Goal: Communication & Community: Participate in discussion

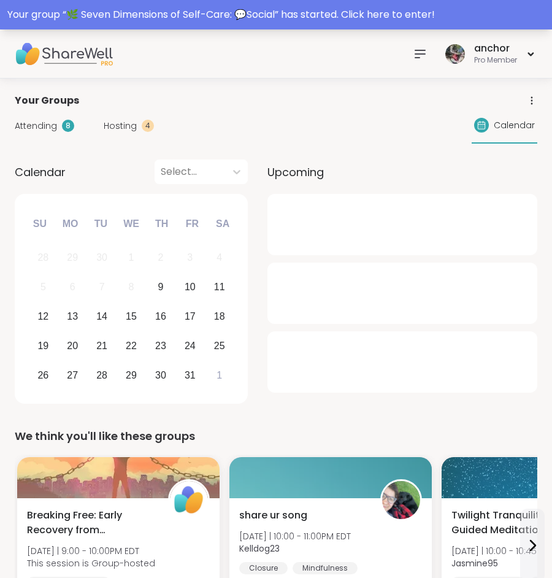
click at [318, 6] on div "Your group “ 🌿 Seven Dimensions of Self-Care: 💬Social ” has started. Click here…" at bounding box center [276, 14] width 552 height 29
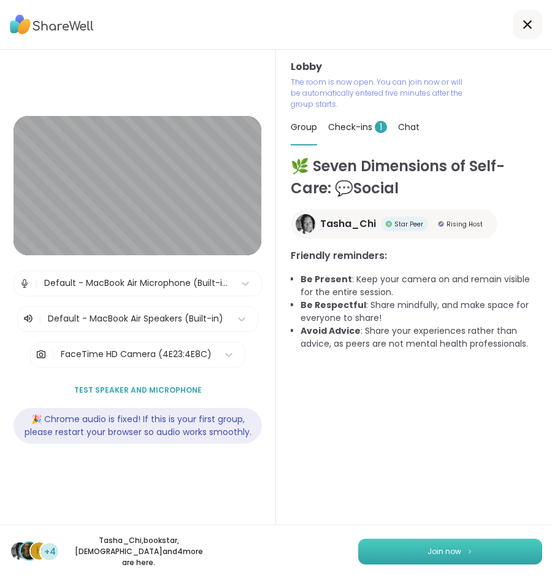
click at [485, 553] on button "Join now" at bounding box center [450, 552] width 184 height 26
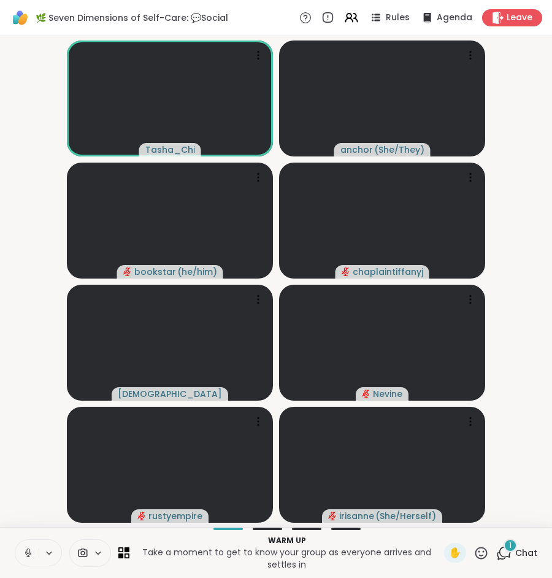
click at [31, 552] on icon at bounding box center [28, 552] width 11 height 11
click at [82, 552] on icon at bounding box center [82, 553] width 11 height 12
click at [25, 555] on icon at bounding box center [28, 552] width 11 height 11
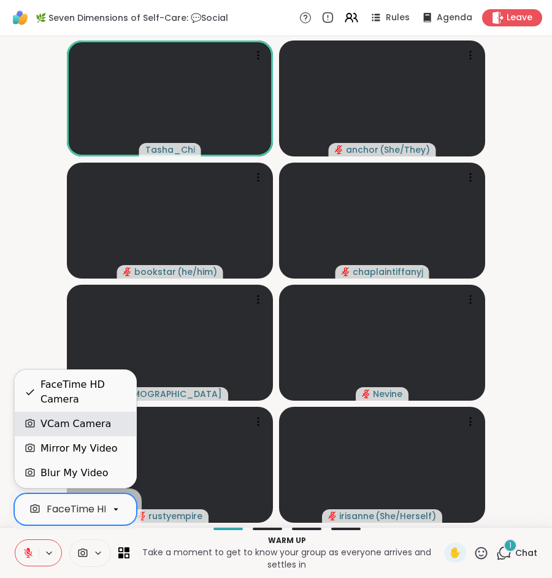
click at [53, 428] on div "VCam Camera" at bounding box center [75, 424] width 71 height 15
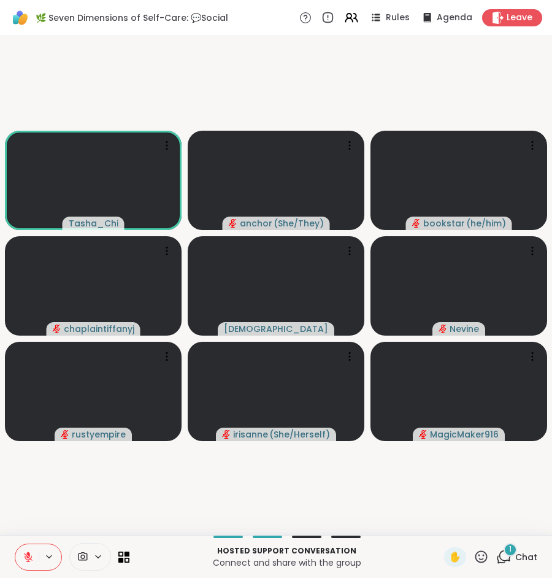
click at [513, 558] on div "1 Chat" at bounding box center [516, 557] width 41 height 20
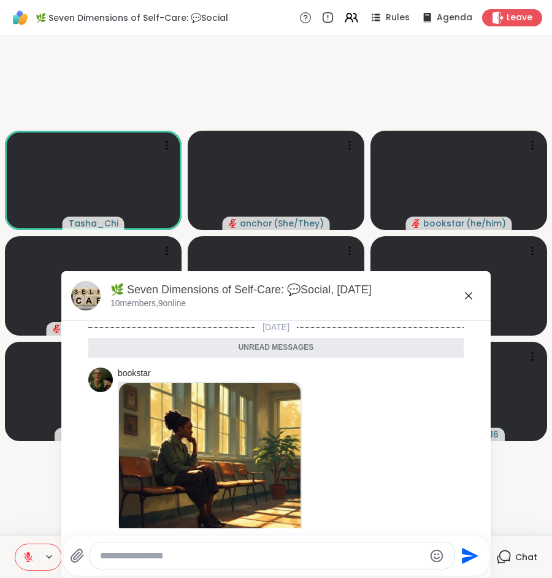
scroll to position [137, 0]
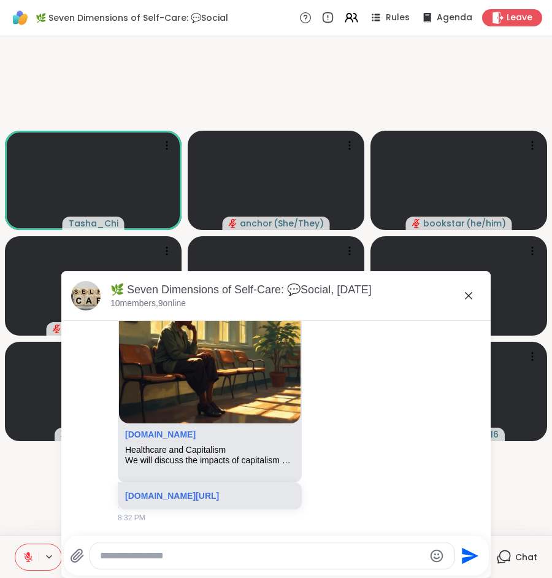
click at [469, 296] on icon at bounding box center [468, 295] width 15 height 15
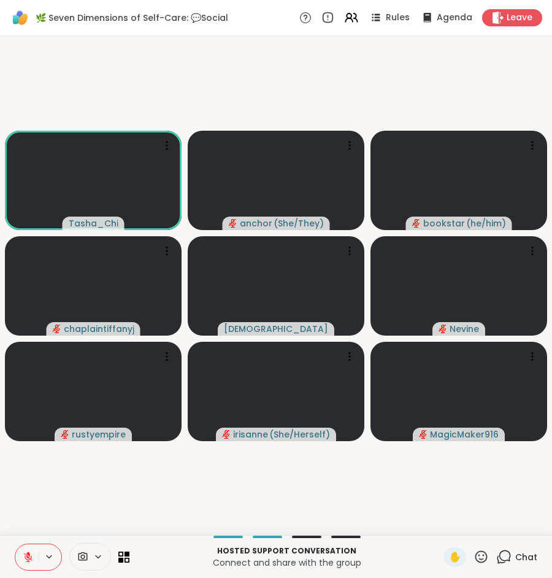
click at [529, 556] on span "Chat" at bounding box center [526, 557] width 22 height 12
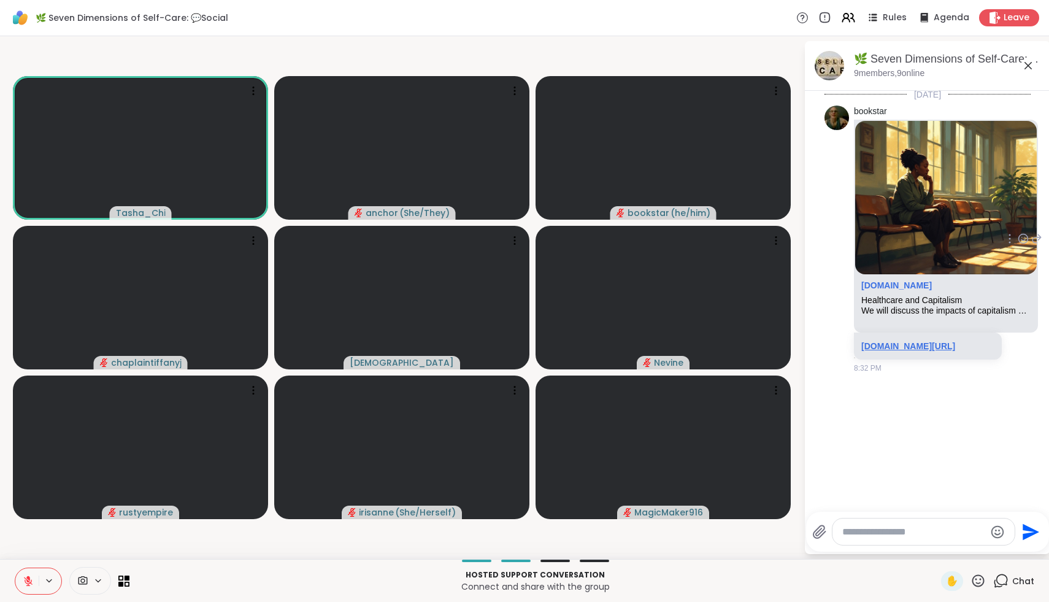
scroll to position [0, 0]
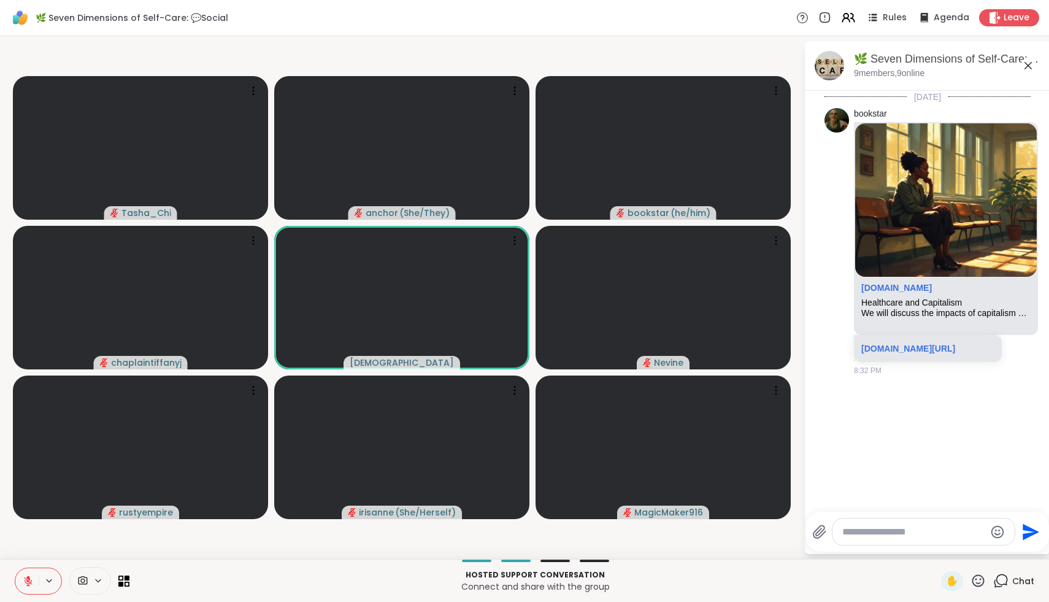
click at [551, 575] on icon at bounding box center [977, 580] width 15 height 15
click at [551, 545] on span "❤️" at bounding box center [942, 548] width 12 height 15
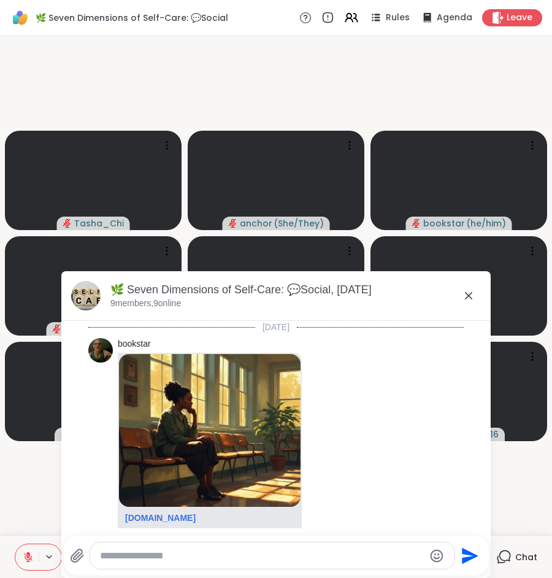
click at [23, 561] on icon at bounding box center [28, 556] width 11 height 11
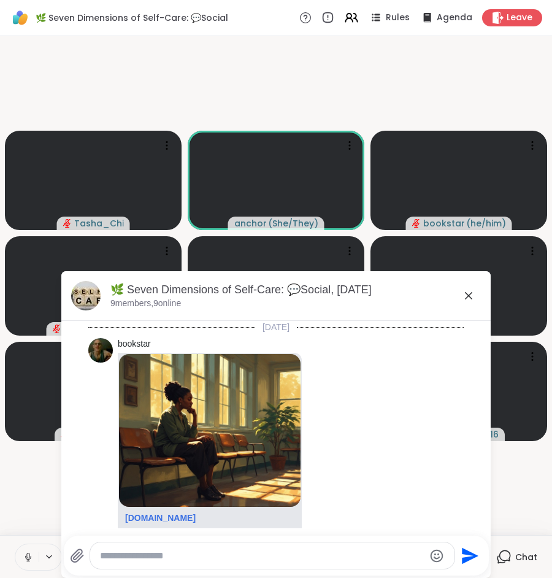
click at [23, 559] on icon at bounding box center [28, 556] width 11 height 11
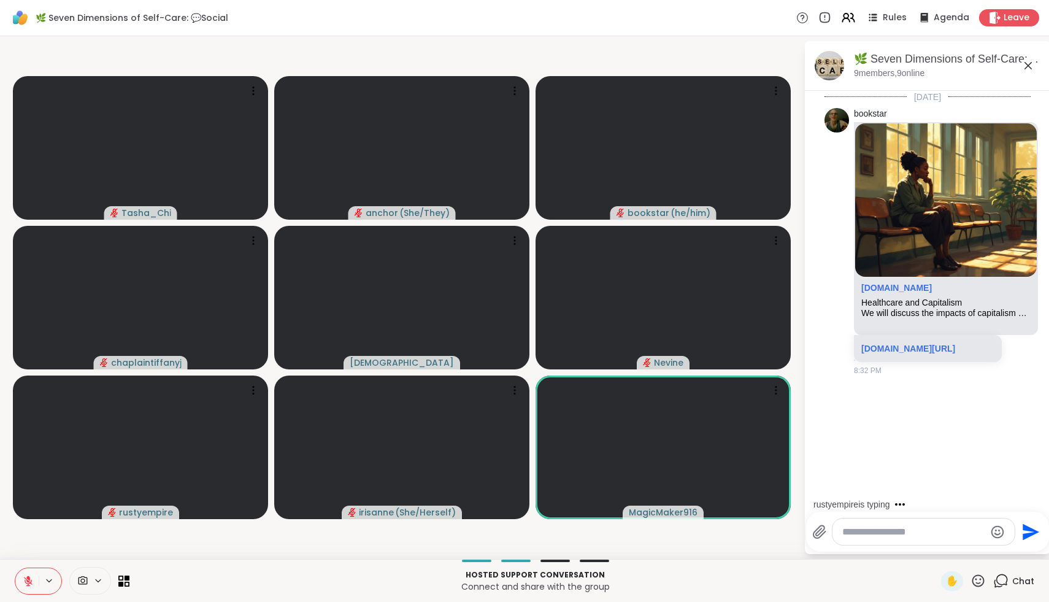
click at [551, 577] on icon at bounding box center [977, 580] width 15 height 15
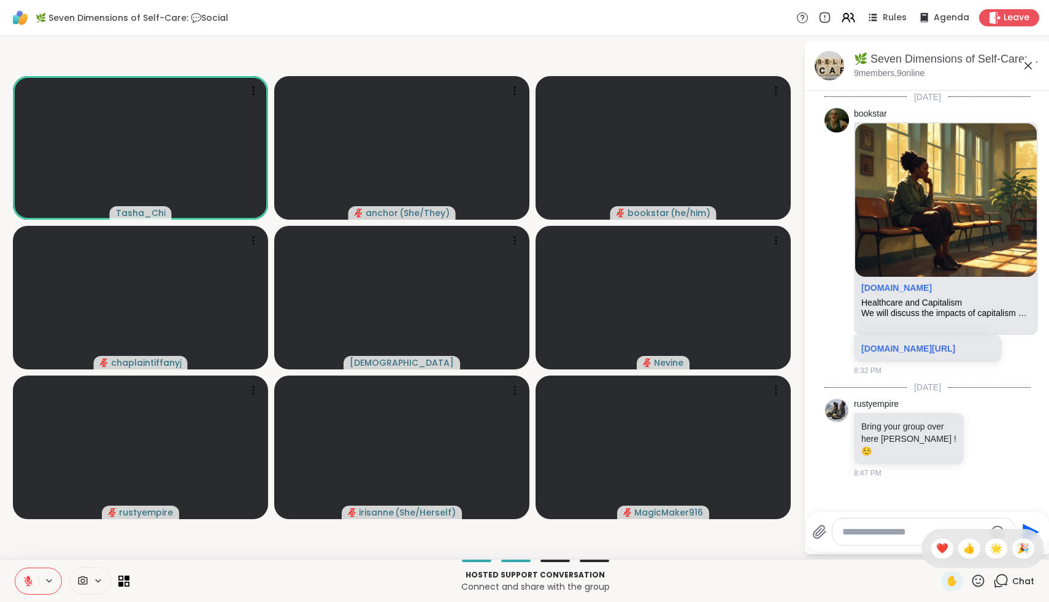
scroll to position [21, 0]
click at [551, 549] on span "❤️" at bounding box center [942, 548] width 12 height 15
click at [551, 577] on icon at bounding box center [977, 580] width 15 height 15
click at [551, 548] on span "👍" at bounding box center [969, 548] width 12 height 15
click at [551, 577] on icon at bounding box center [977, 580] width 15 height 15
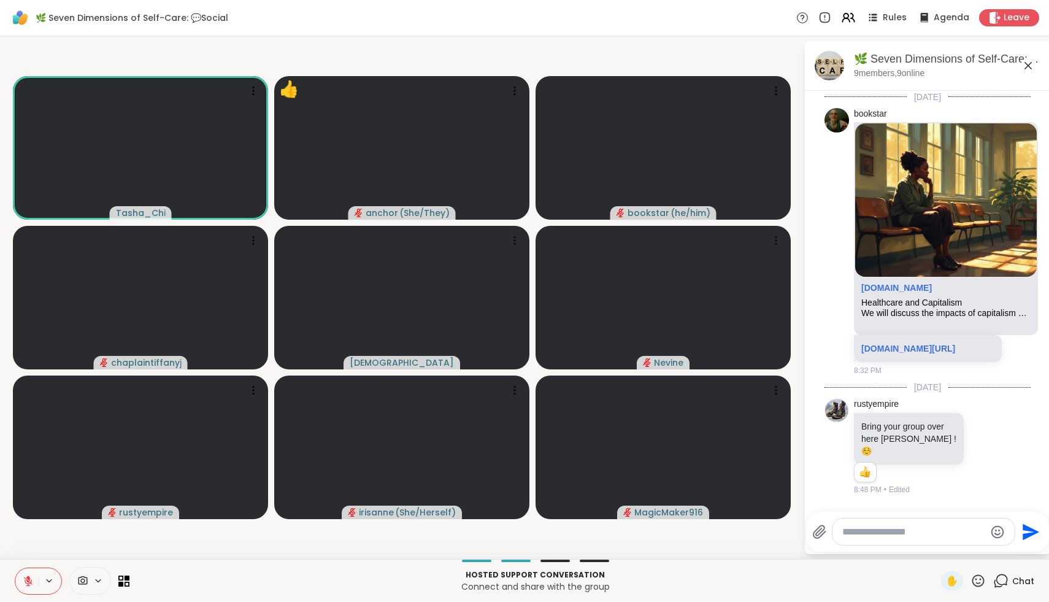
click at [551, 577] on p "Connect and share with the group" at bounding box center [535, 586] width 797 height 12
click at [551, 536] on textarea "Type your message" at bounding box center [913, 532] width 143 height 12
type textarea "**********"
drag, startPoint x: 967, startPoint y: 533, endPoint x: 767, endPoint y: 508, distance: 201.6
click at [551, 508] on div "**********" at bounding box center [524, 297] width 1049 height 523
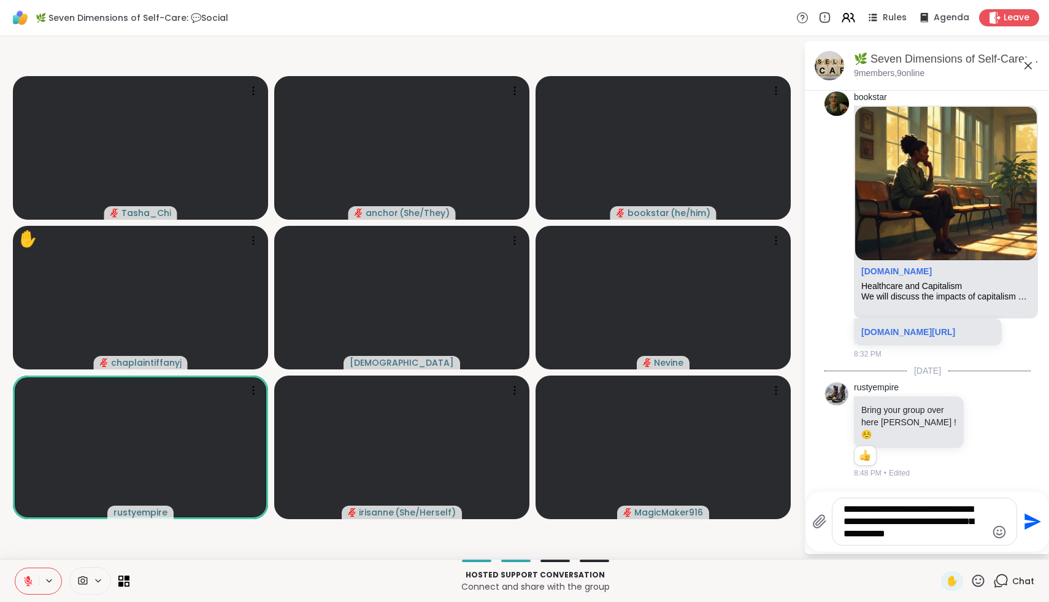
click at [551, 509] on textarea "**********" at bounding box center [914, 521] width 143 height 37
drag, startPoint x: 910, startPoint y: 534, endPoint x: 976, endPoint y: 510, distance: 70.1
click at [551, 512] on textarea "**********" at bounding box center [914, 521] width 143 height 37
type textarea "**********"
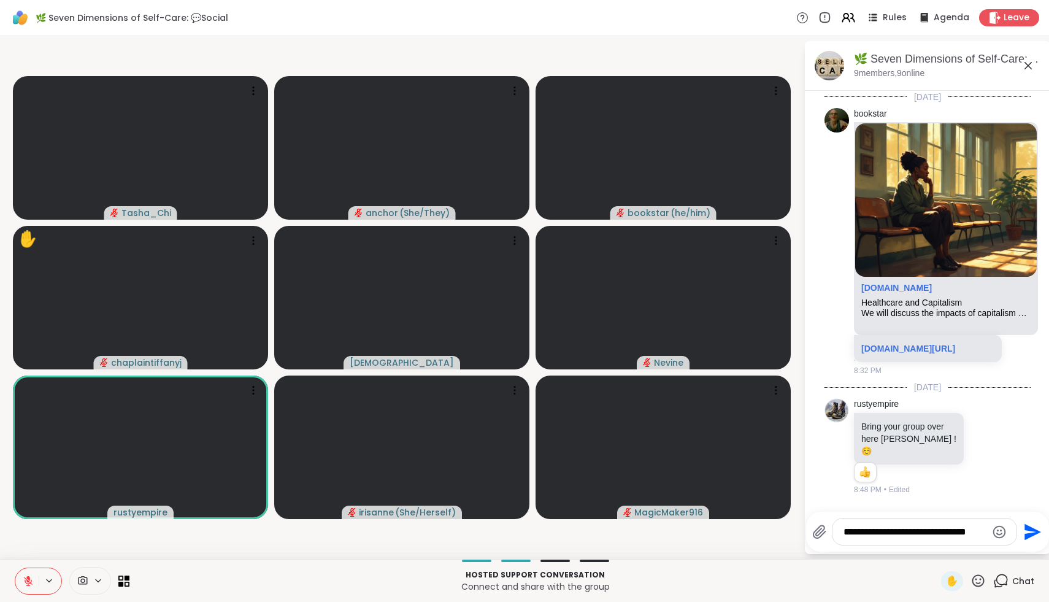
click at [551, 531] on textarea "**********" at bounding box center [914, 532] width 143 height 12
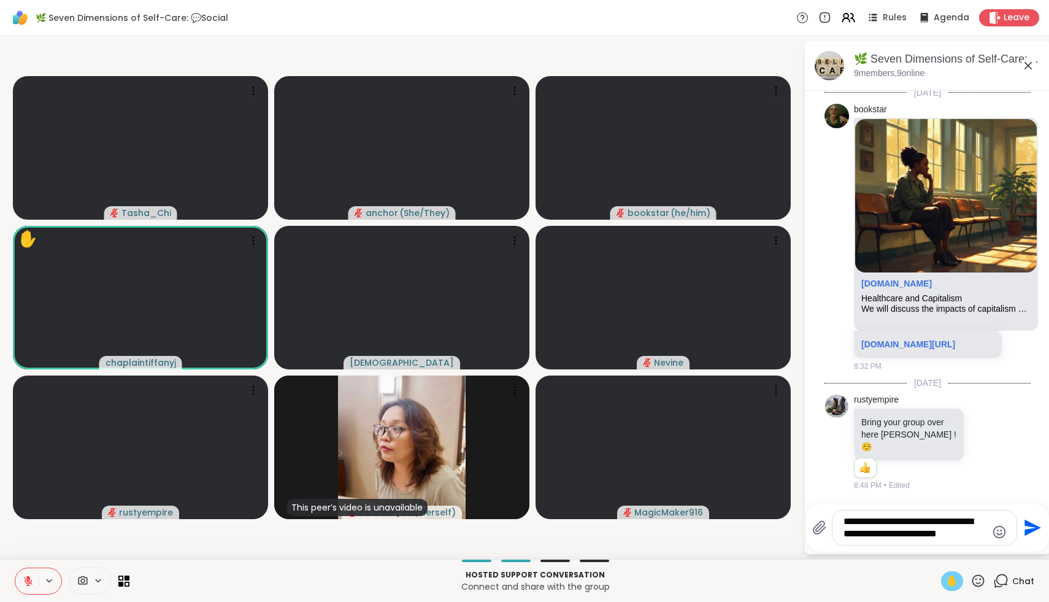
type textarea "**********"
click at [551, 577] on span "✋" at bounding box center [952, 581] width 12 height 15
click at [551, 577] on icon at bounding box center [978, 580] width 12 height 12
click at [551, 547] on span "❤️" at bounding box center [942, 548] width 12 height 15
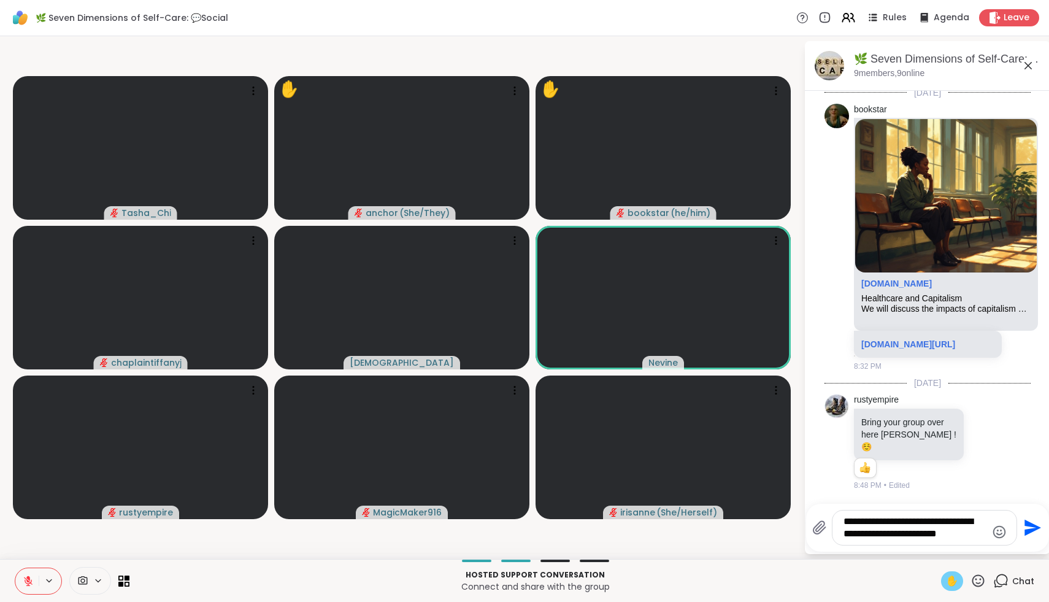
click at [551, 577] on icon at bounding box center [977, 580] width 15 height 15
click at [551, 549] on span "❤️" at bounding box center [942, 548] width 12 height 15
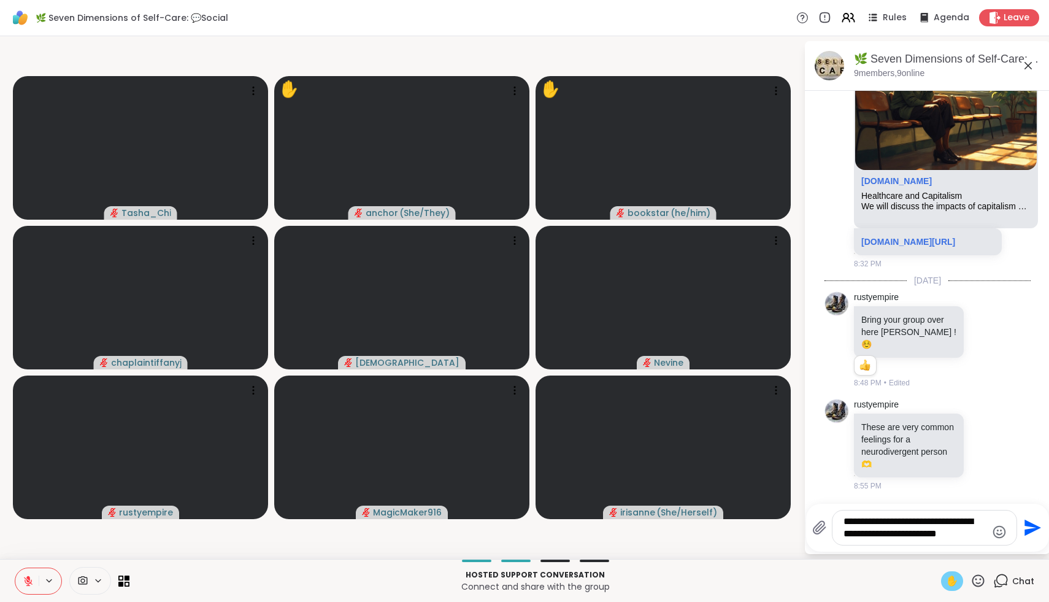
scroll to position [148, 0]
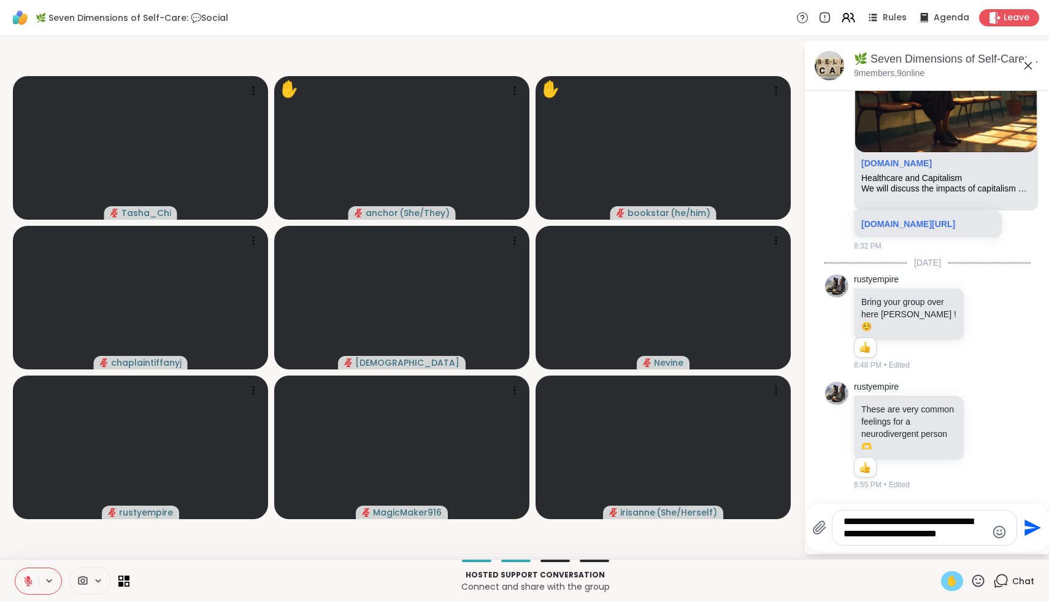
click at [26, 577] on button at bounding box center [26, 581] width 23 height 26
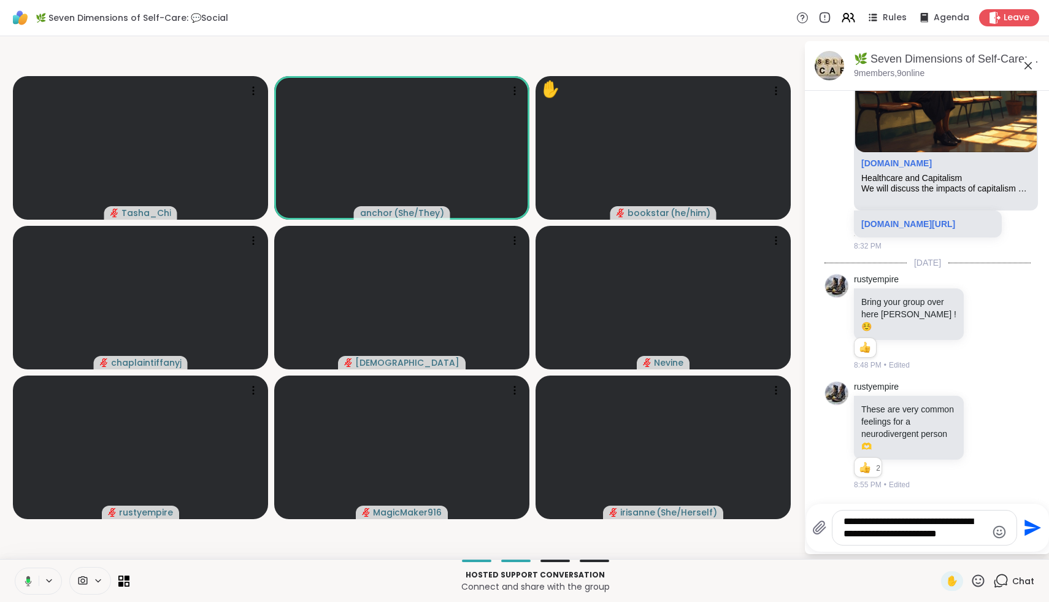
click at [23, 577] on icon at bounding box center [26, 580] width 11 height 11
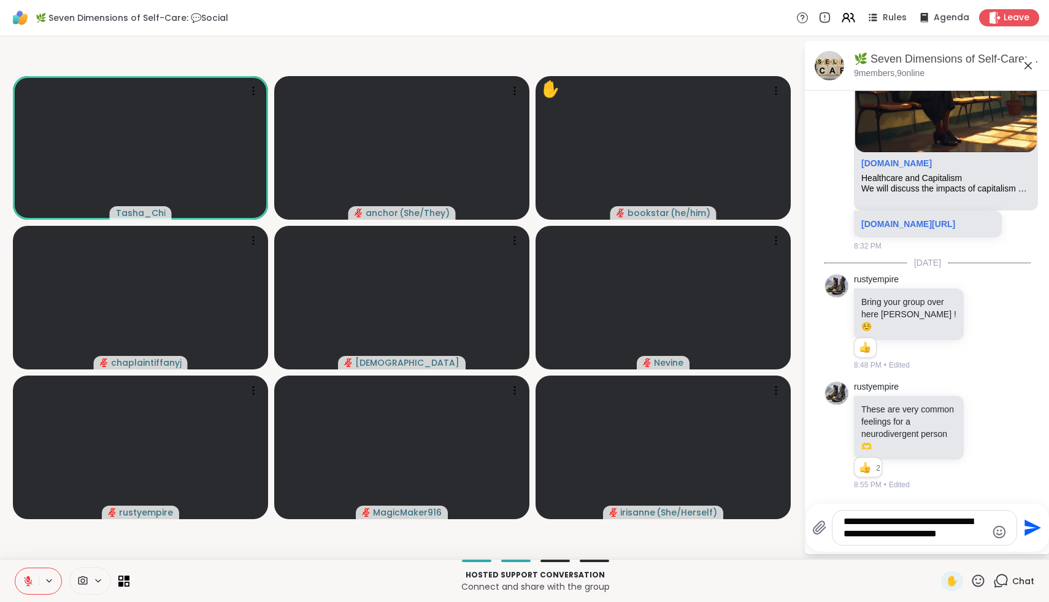
drag, startPoint x: 960, startPoint y: 533, endPoint x: 791, endPoint y: 468, distance: 181.4
click at [551, 468] on div "**********" at bounding box center [524, 297] width 1049 height 523
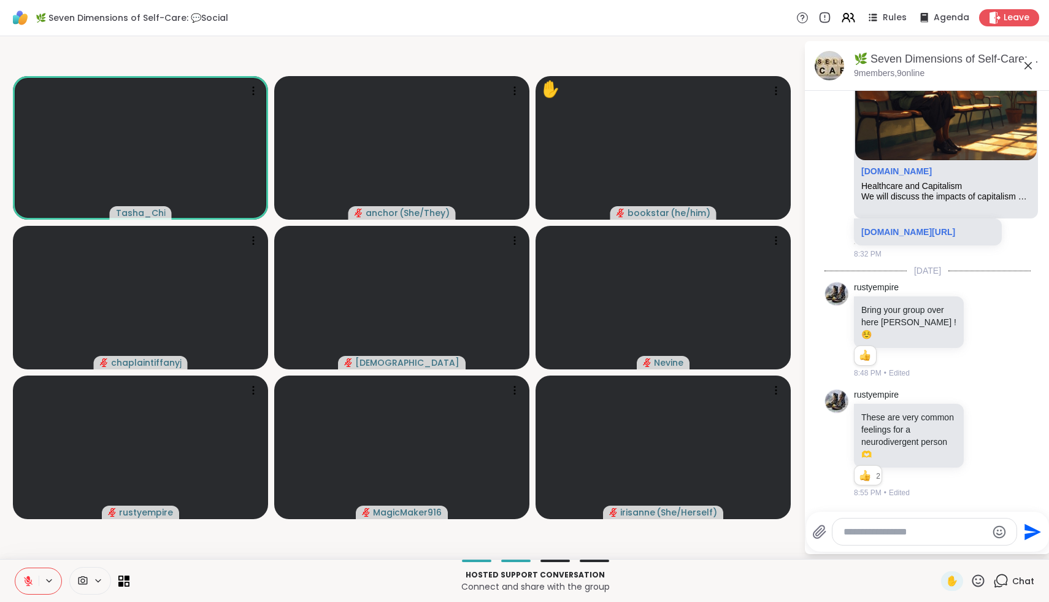
click at [551, 577] on icon at bounding box center [978, 580] width 12 height 12
click at [551, 549] on span "❤️" at bounding box center [942, 548] width 12 height 15
click at [551, 577] on span "✋" at bounding box center [952, 581] width 12 height 15
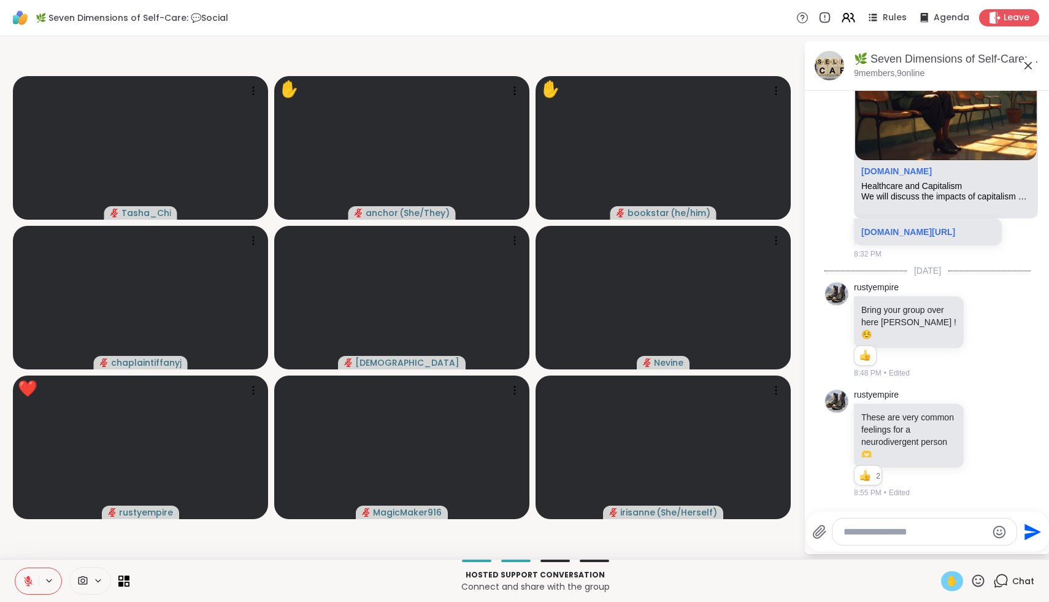
click at [551, 577] on span "✋" at bounding box center [952, 581] width 12 height 15
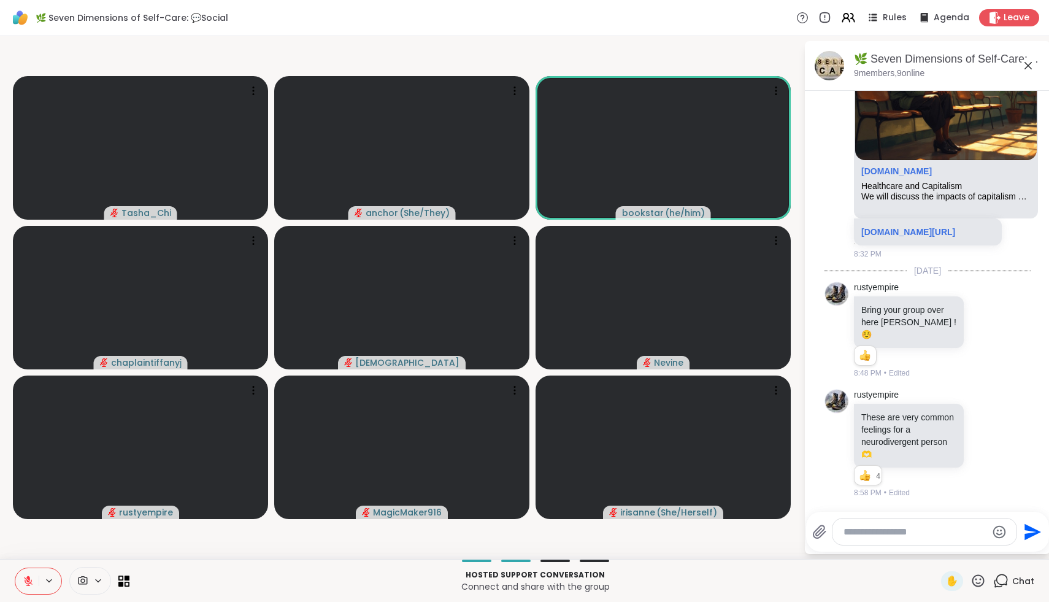
click at [551, 577] on icon at bounding box center [977, 580] width 15 height 15
click at [551, 543] on span "❤️" at bounding box center [942, 548] width 12 height 15
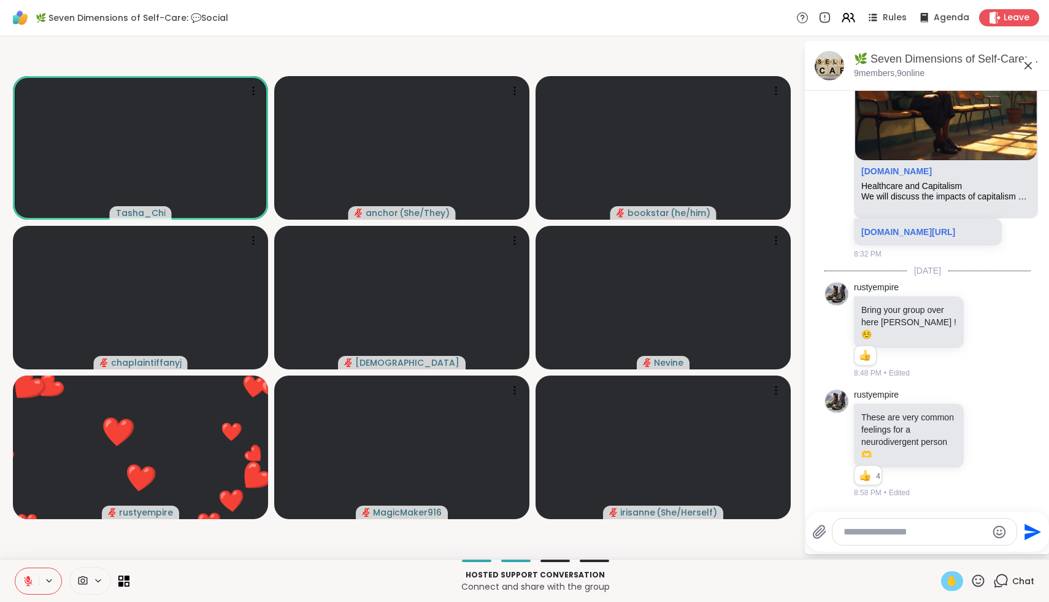
click at [551, 577] on span "✋" at bounding box center [952, 581] width 12 height 15
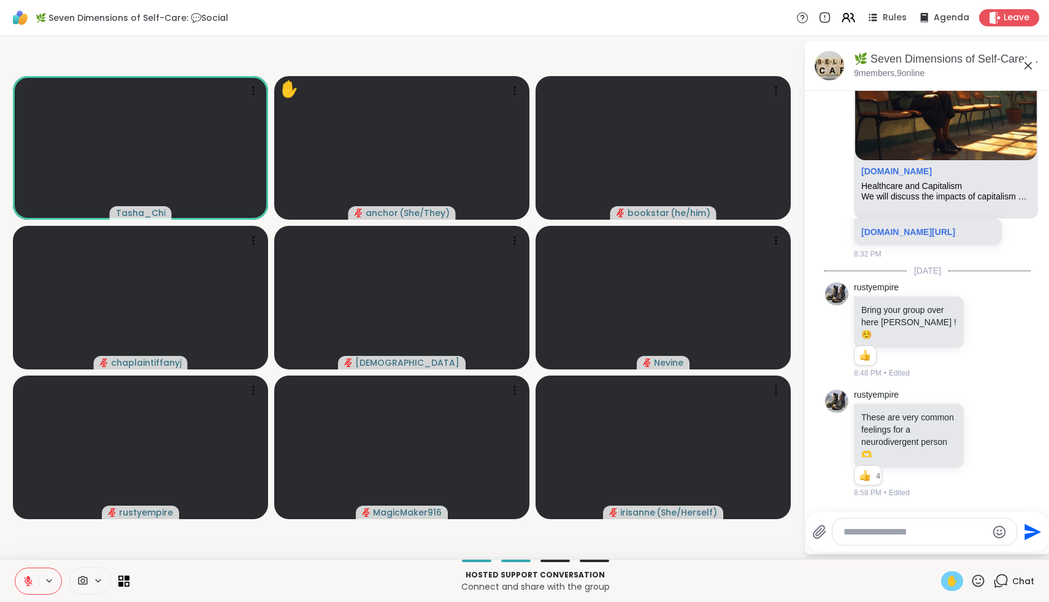
click at [32, 577] on icon at bounding box center [28, 580] width 11 height 11
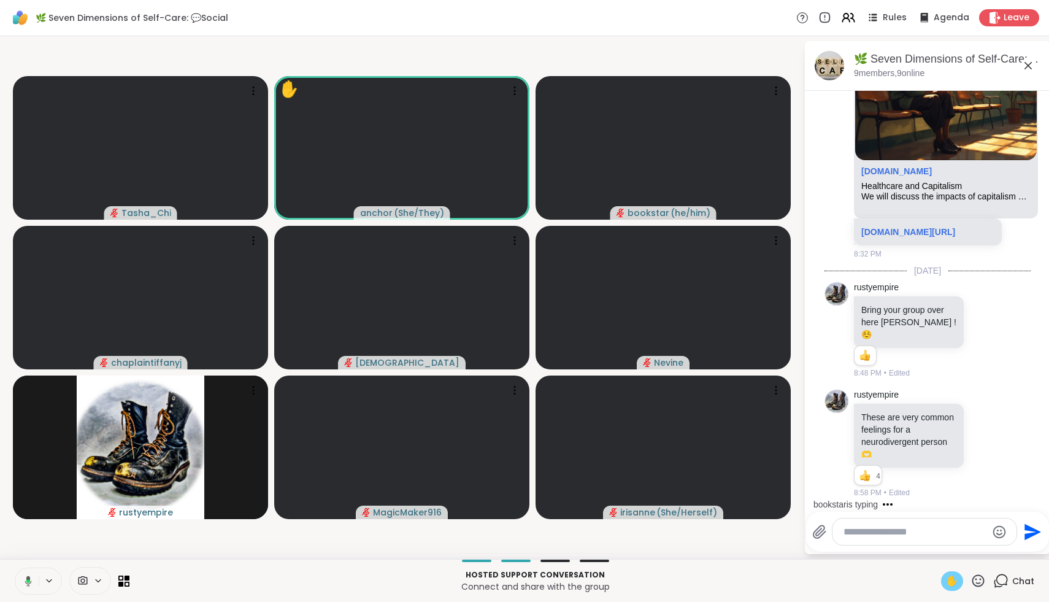
click at [29, 577] on icon at bounding box center [26, 580] width 11 height 11
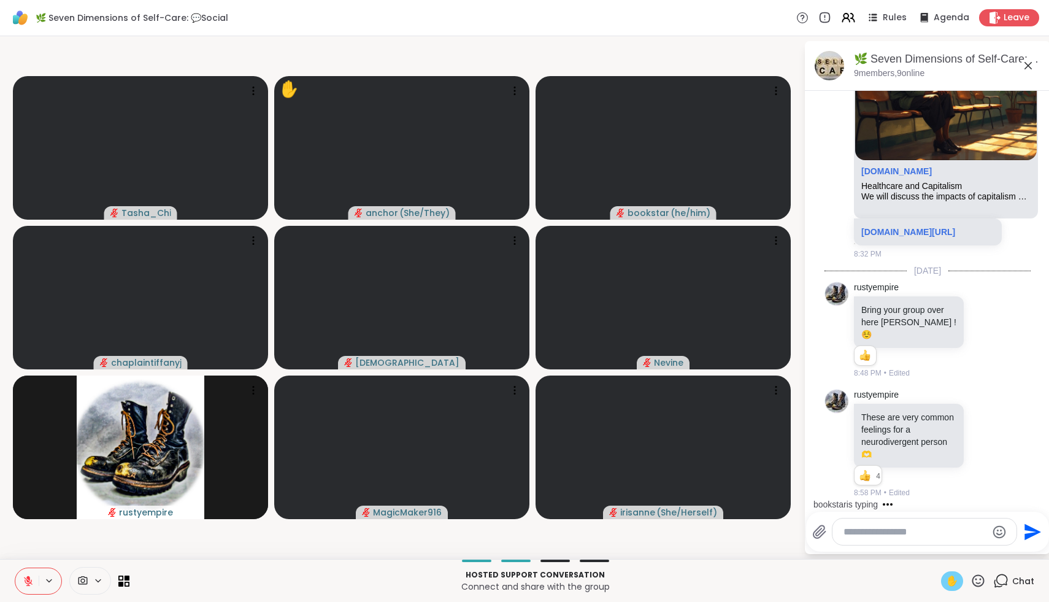
click at [551, 577] on span "✋" at bounding box center [952, 581] width 12 height 15
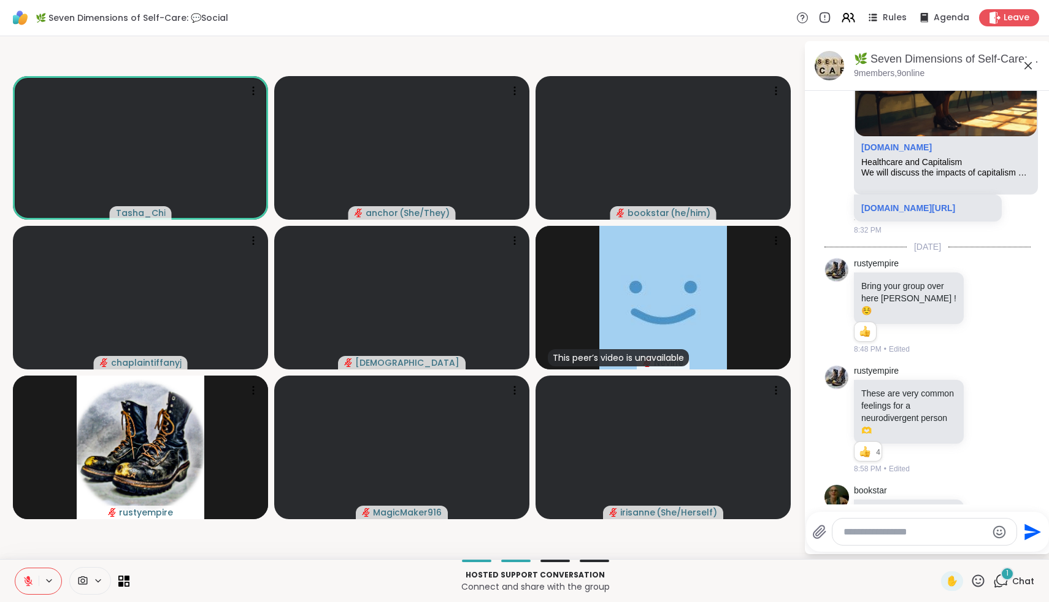
scroll to position [267, 0]
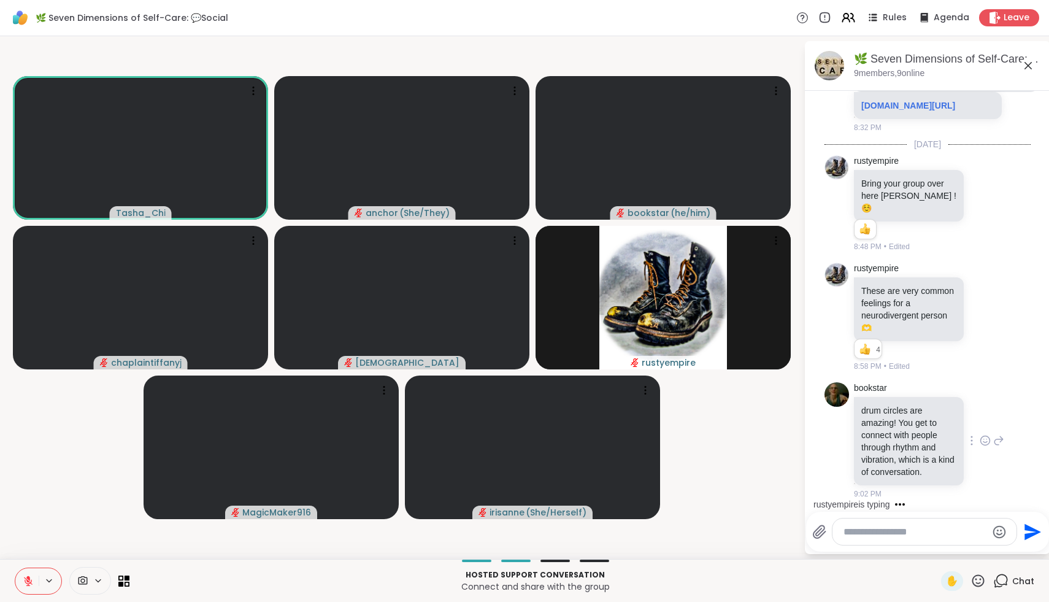
click at [551, 437] on icon at bounding box center [985, 440] width 11 height 12
click at [551, 424] on div "Select Reaction: Heart" at bounding box center [887, 420] width 11 height 11
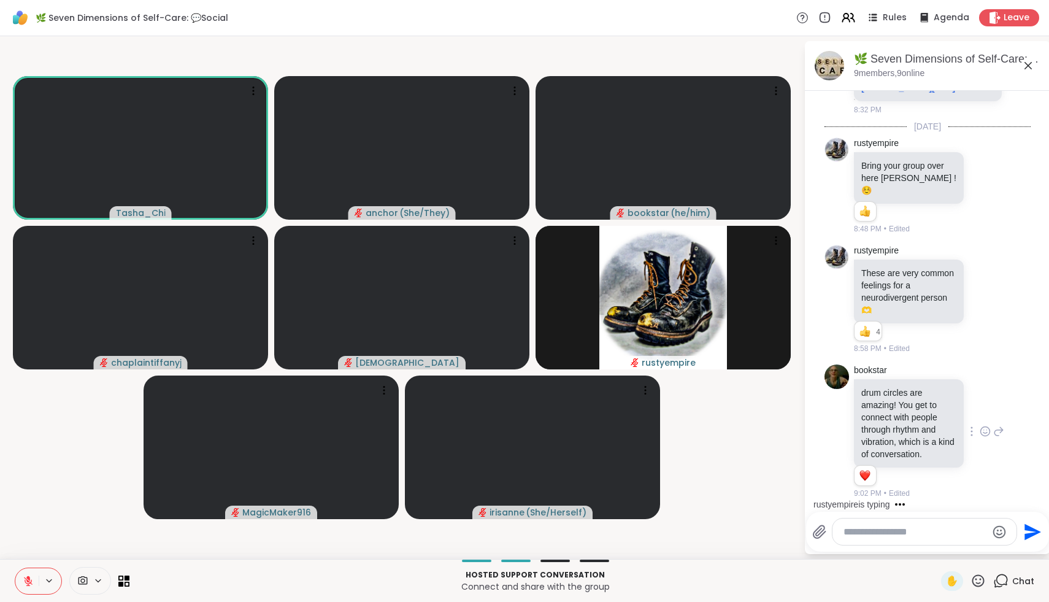
scroll to position [363, 0]
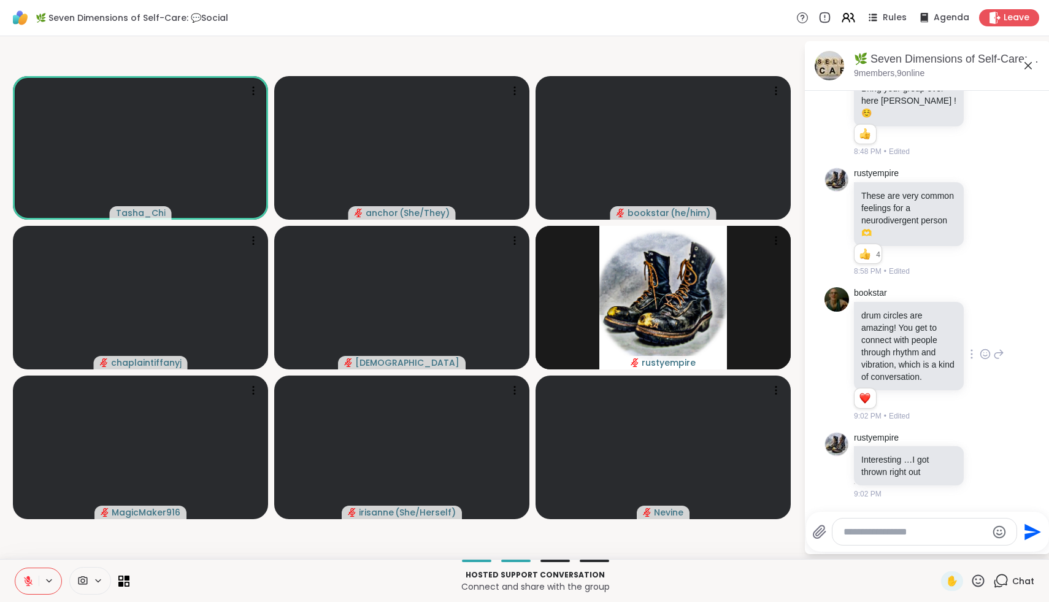
click at [551, 523] on div at bounding box center [924, 531] width 184 height 26
click at [551, 539] on div at bounding box center [924, 531] width 184 height 26
click at [551, 536] on textarea "Type your message" at bounding box center [914, 532] width 143 height 12
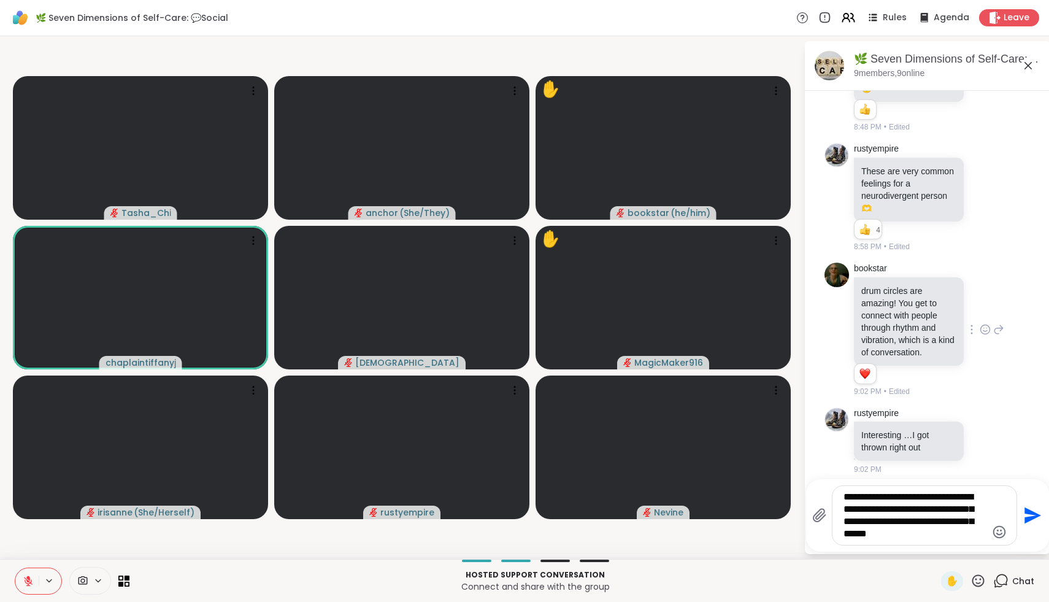
type textarea "**********"
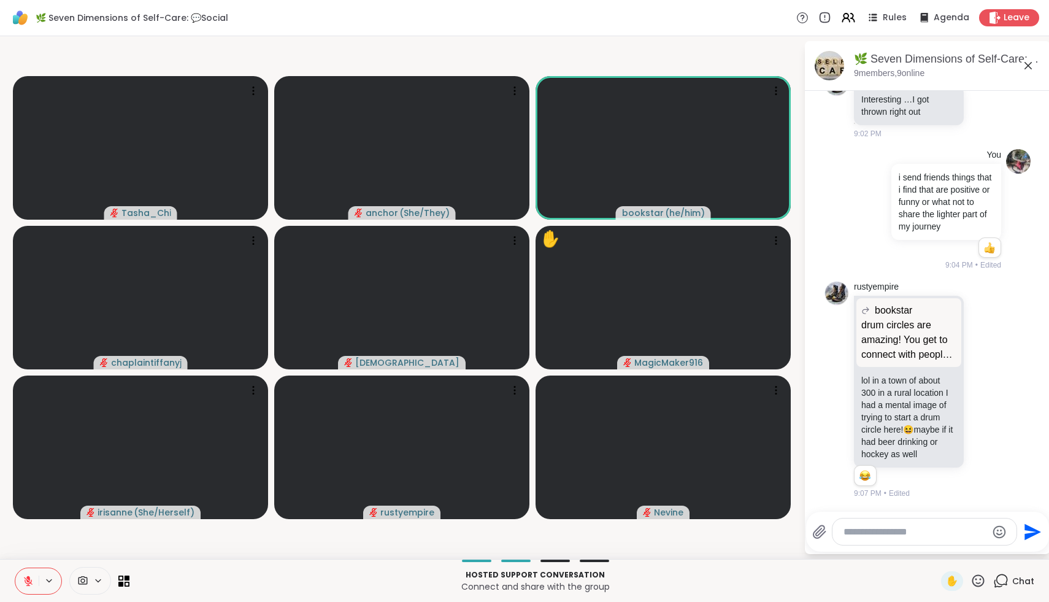
scroll to position [735, 0]
click at [551, 388] on icon at bounding box center [985, 389] width 11 height 12
click at [551, 374] on div "Select Reaction: Heart" at bounding box center [887, 369] width 11 height 11
click at [551, 388] on icon at bounding box center [999, 389] width 9 height 9
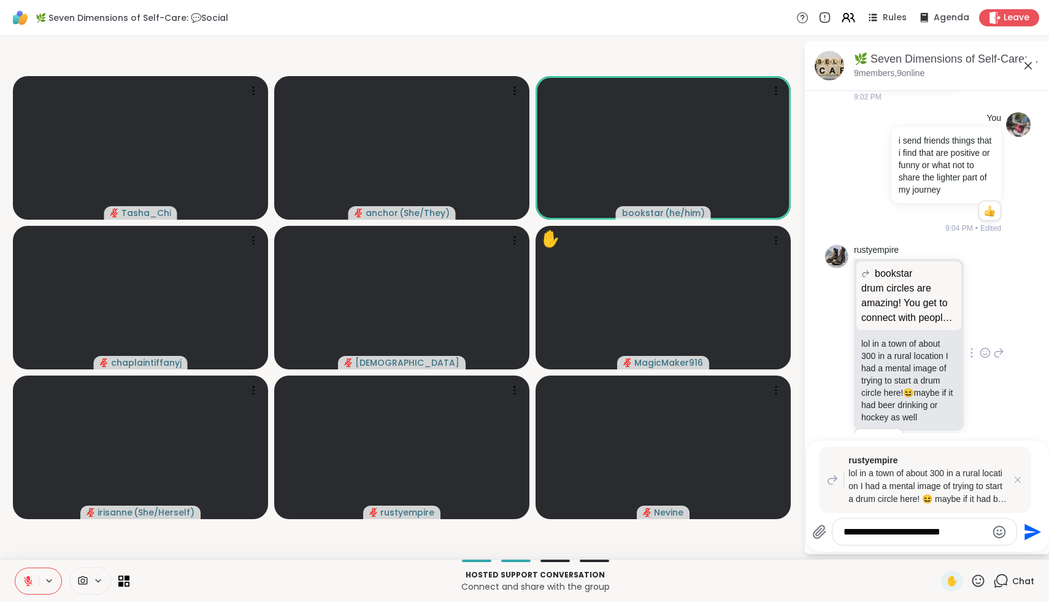
type textarea "**********"
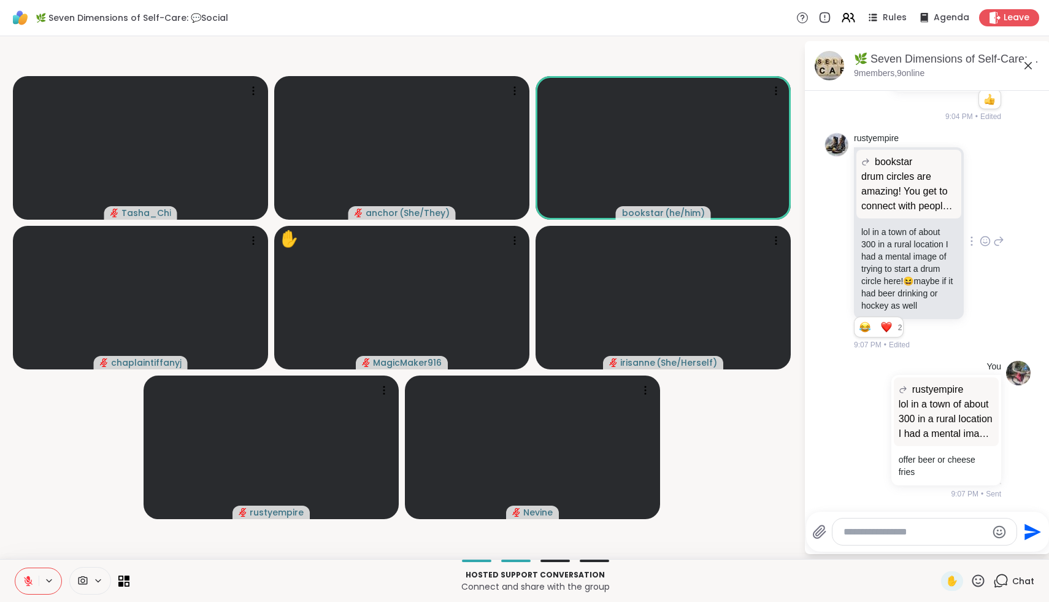
scroll to position [901, 0]
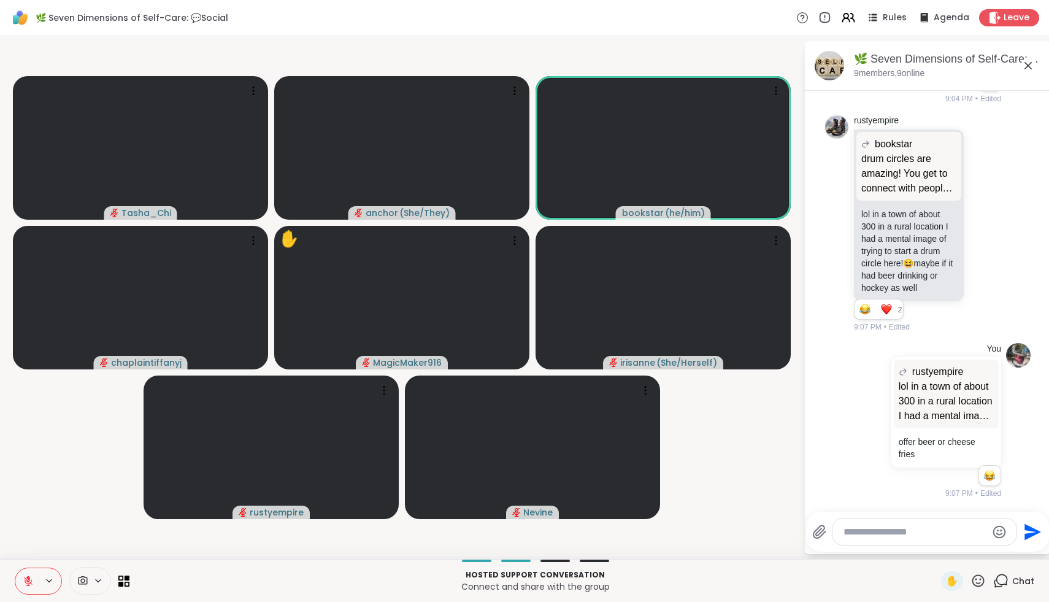
click at [551, 577] on icon at bounding box center [977, 580] width 15 height 15
click at [551, 551] on span "❤️" at bounding box center [942, 548] width 12 height 15
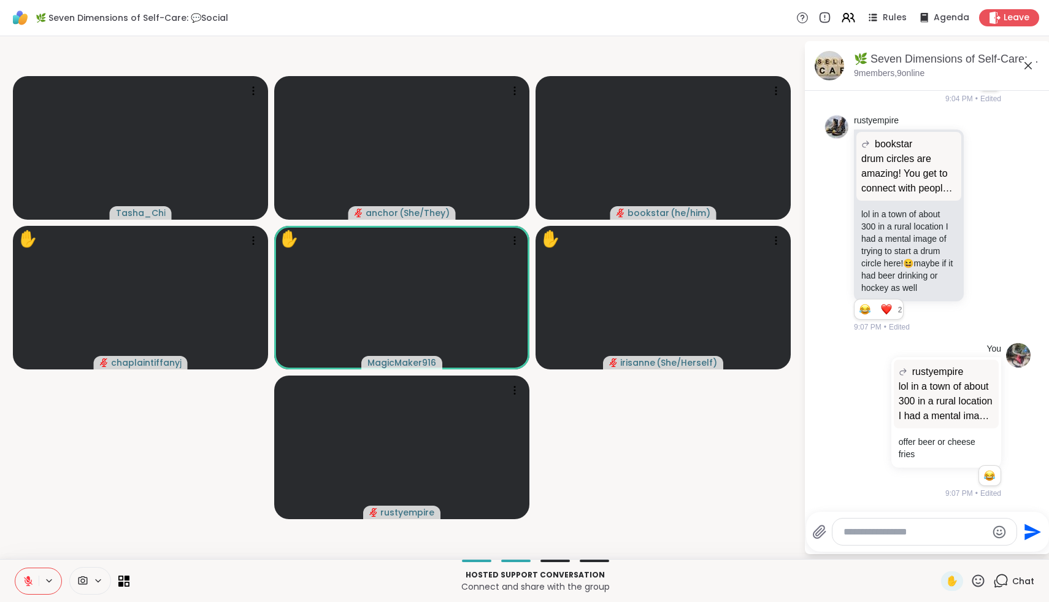
click at [551, 577] on icon at bounding box center [977, 580] width 15 height 15
click at [551, 548] on span "👍" at bounding box center [969, 548] width 12 height 15
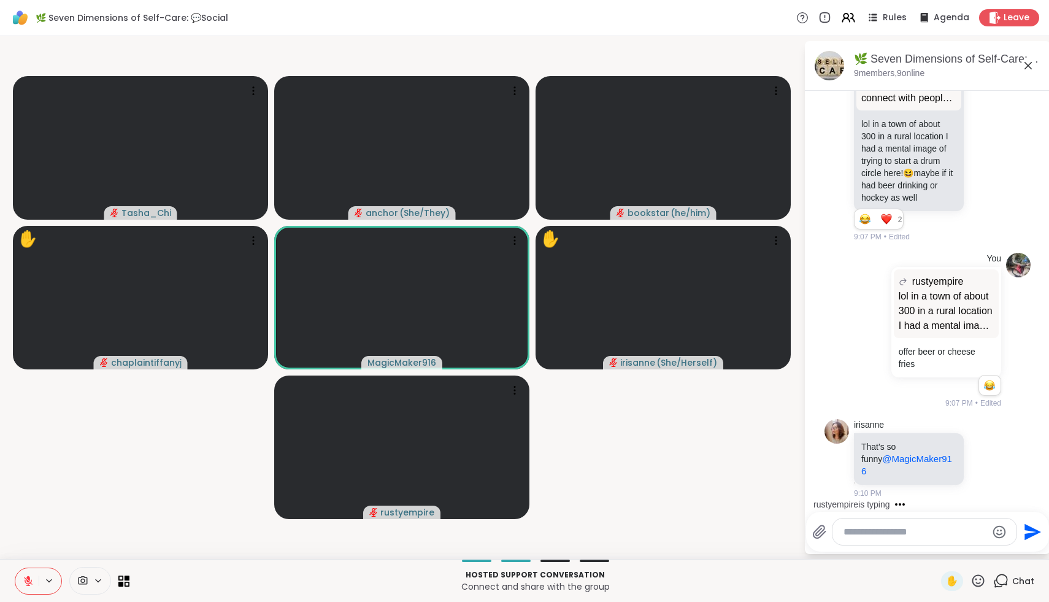
scroll to position [1044, 0]
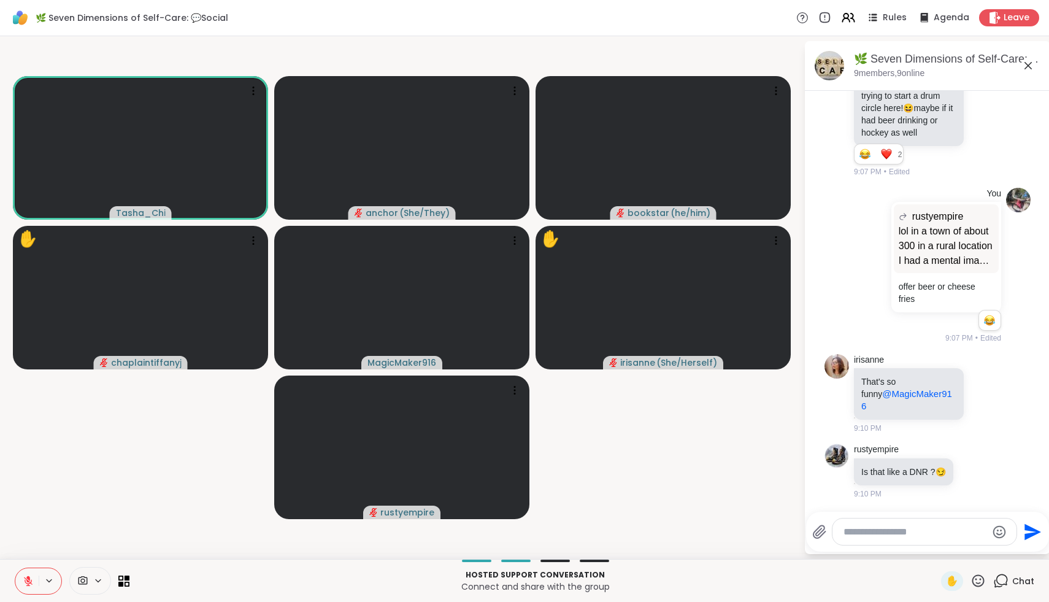
click at [551, 577] on icon at bounding box center [977, 580] width 15 height 15
click at [551, 551] on span "❤️" at bounding box center [942, 548] width 12 height 15
click at [551, 577] on div "Hosted support conversation Connect and share with the group ✋ Chat" at bounding box center [524, 580] width 1049 height 43
click at [551, 577] on icon at bounding box center [978, 580] width 12 height 12
click at [551, 547] on span "❤️" at bounding box center [942, 548] width 12 height 15
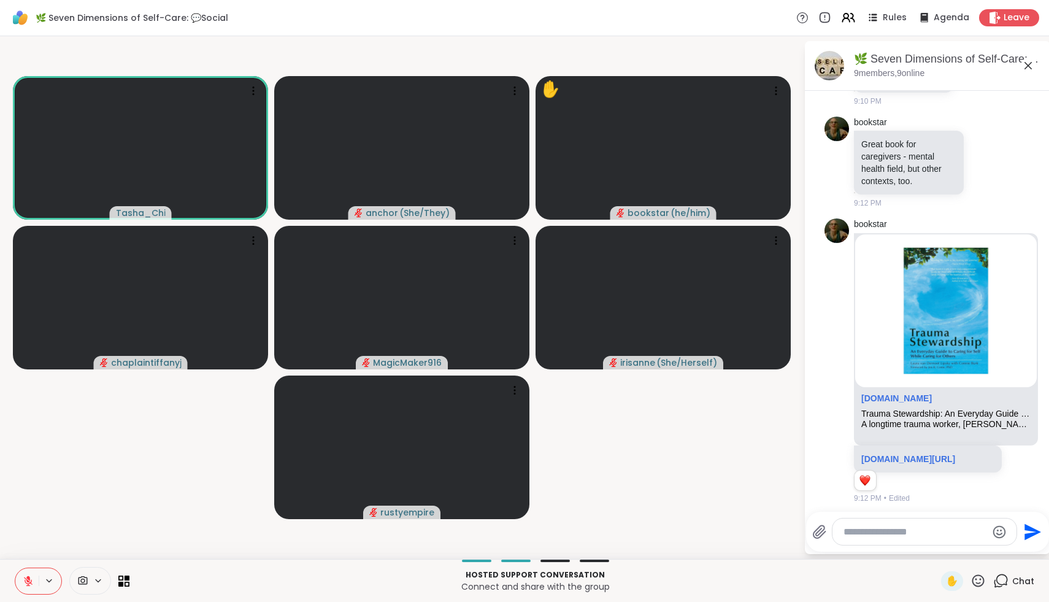
scroll to position [1484, 0]
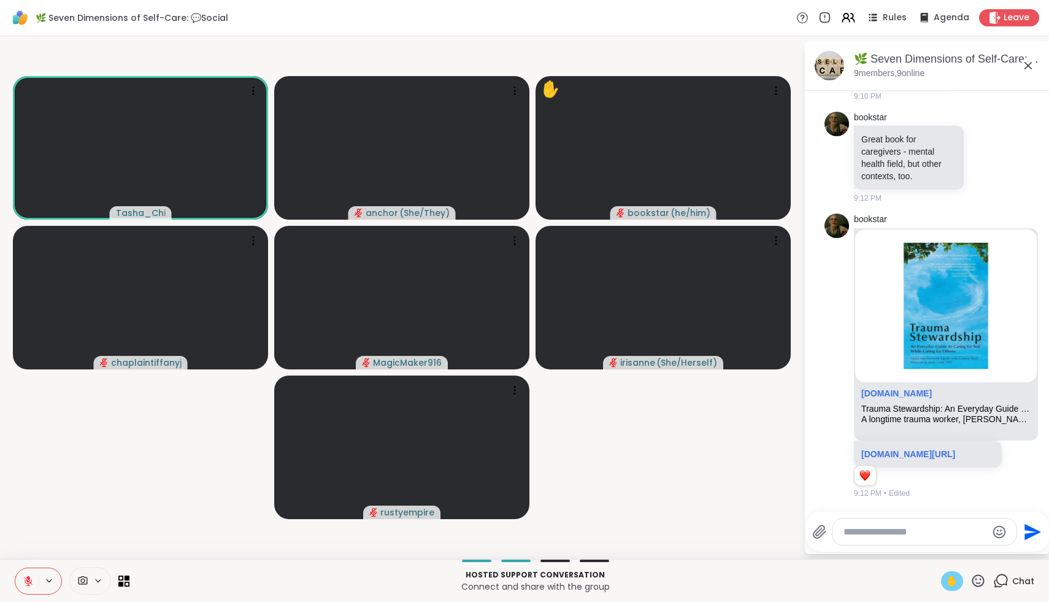
click at [551, 577] on div "✋" at bounding box center [952, 581] width 22 height 20
click at [551, 575] on icon at bounding box center [977, 580] width 15 height 15
click at [551, 546] on span "❤️" at bounding box center [942, 548] width 12 height 15
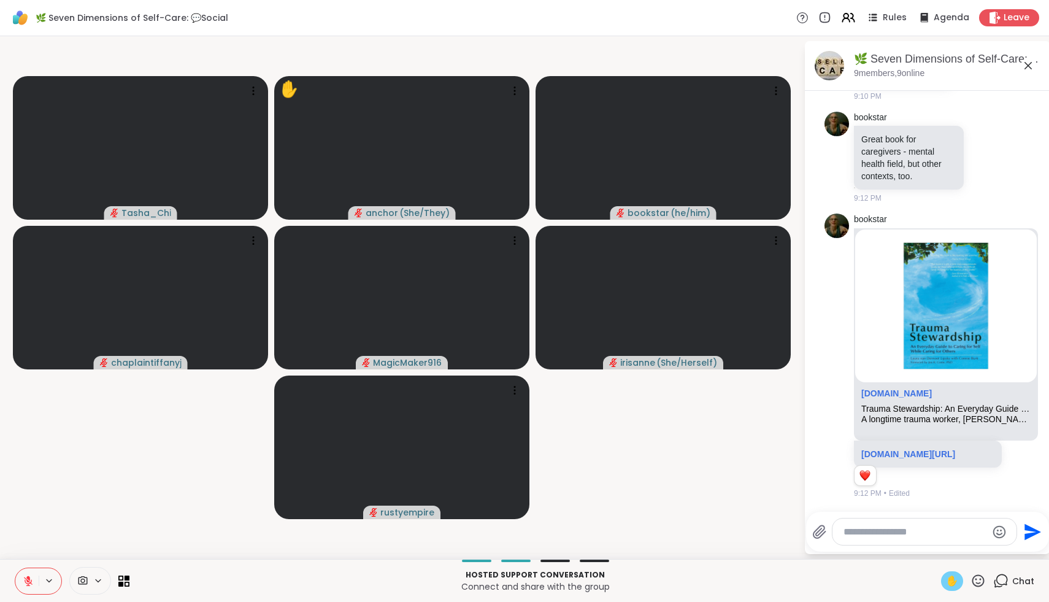
click at [27, 577] on icon at bounding box center [28, 581] width 9 height 9
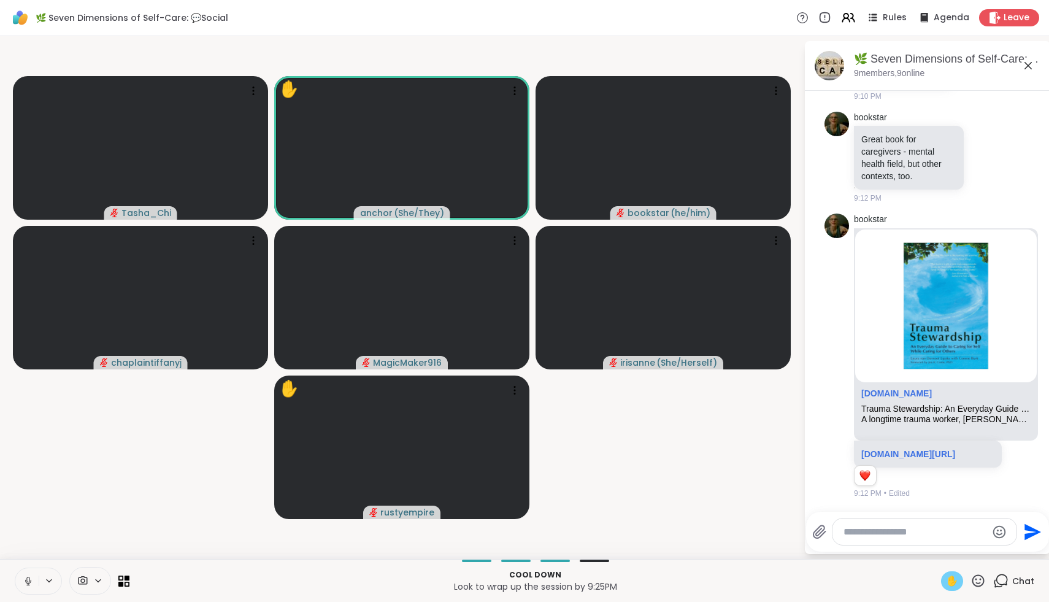
click at [24, 577] on icon at bounding box center [28, 580] width 11 height 11
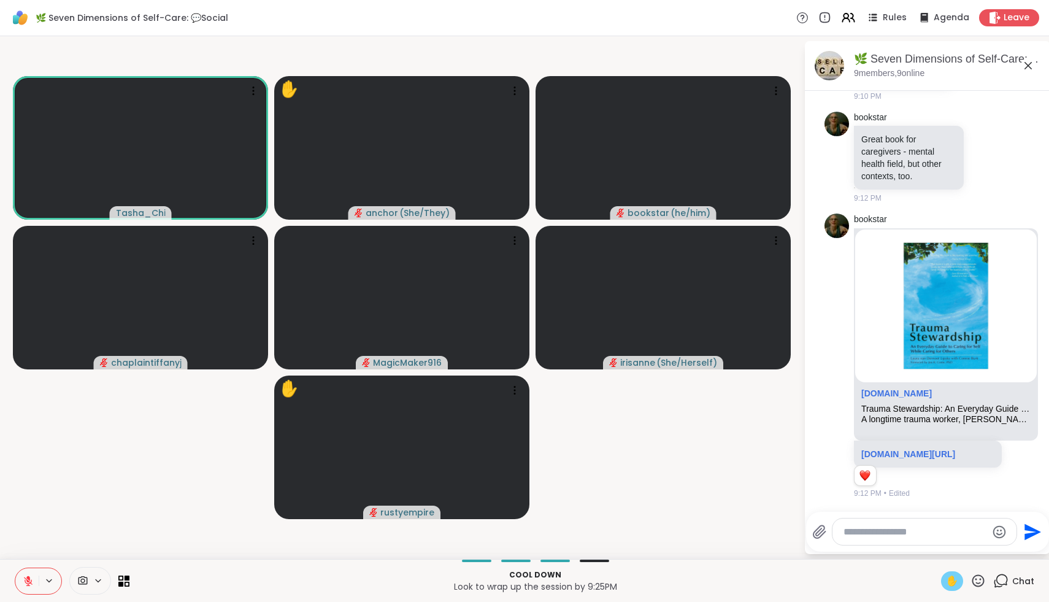
click at [551, 577] on div "✋" at bounding box center [952, 581] width 22 height 20
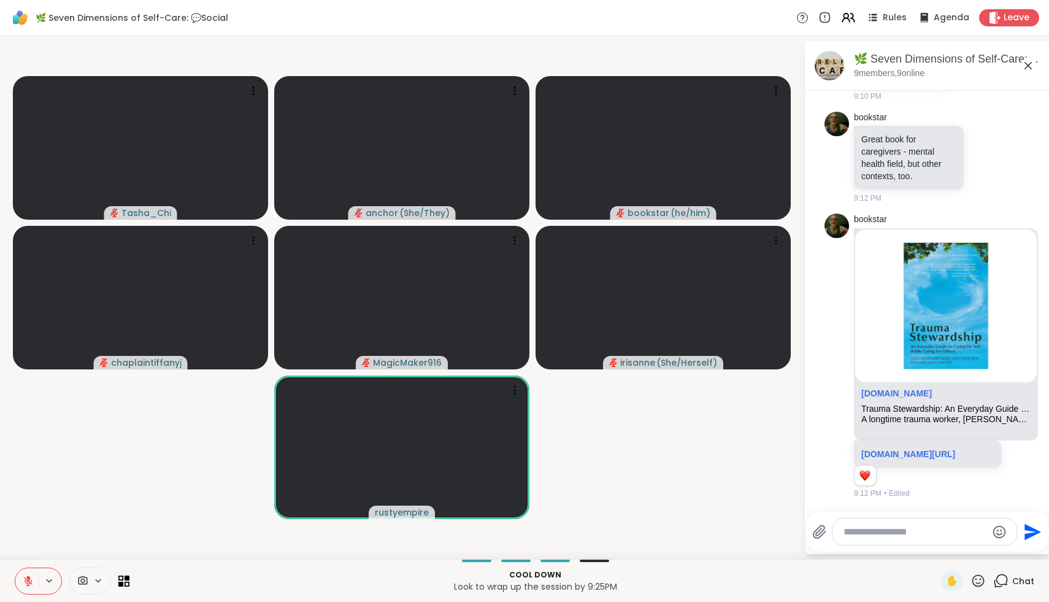
scroll to position [1599, 0]
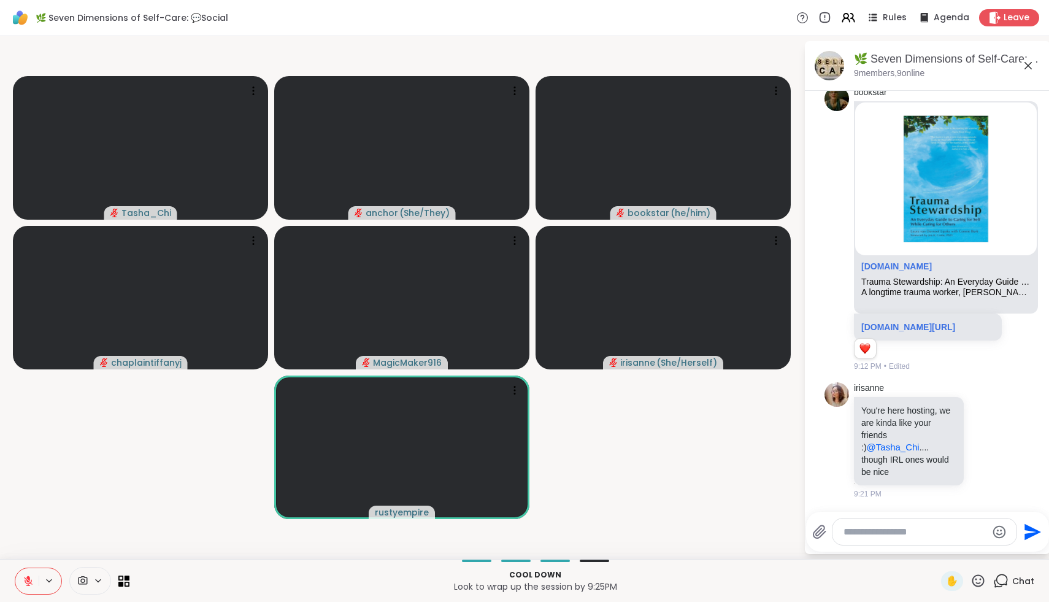
click at [551, 576] on icon at bounding box center [978, 580] width 12 height 12
click at [551, 549] on span "❤️" at bounding box center [942, 548] width 12 height 15
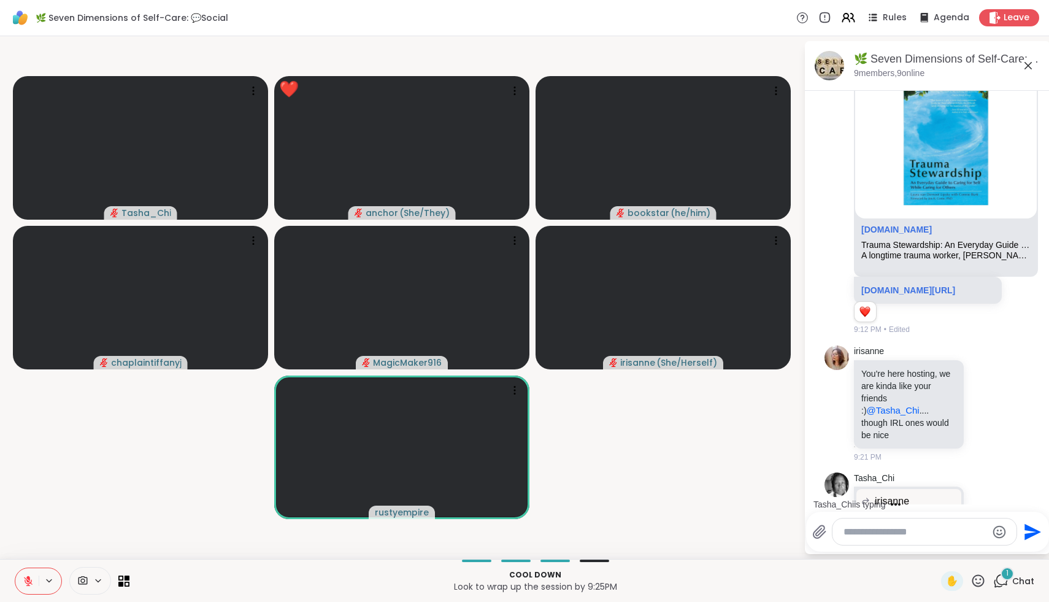
scroll to position [1759, 0]
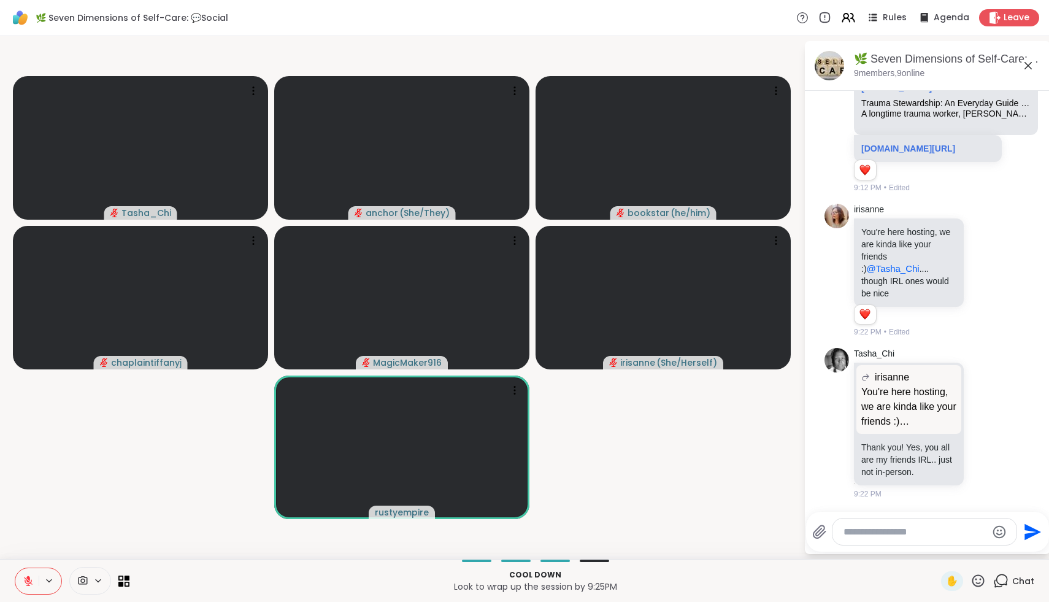
click at [551, 577] on icon at bounding box center [977, 580] width 15 height 15
click at [551, 543] on span "❤️" at bounding box center [942, 548] width 12 height 15
click at [551, 577] on icon at bounding box center [978, 580] width 12 height 12
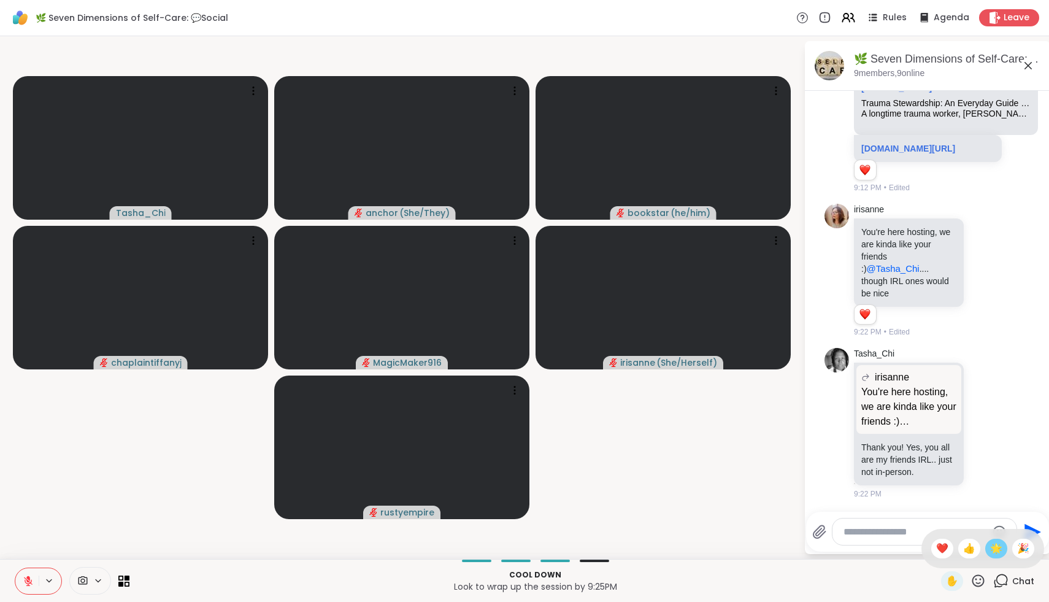
click at [551, 552] on span "🌟" at bounding box center [996, 548] width 12 height 15
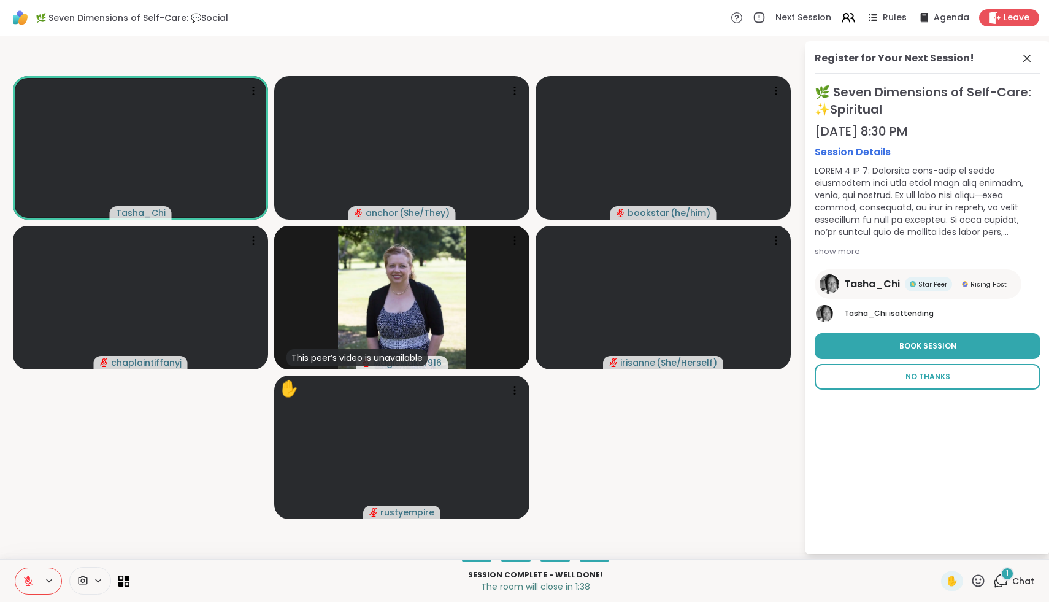
click at [551, 376] on button "No Thanks" at bounding box center [928, 377] width 226 height 26
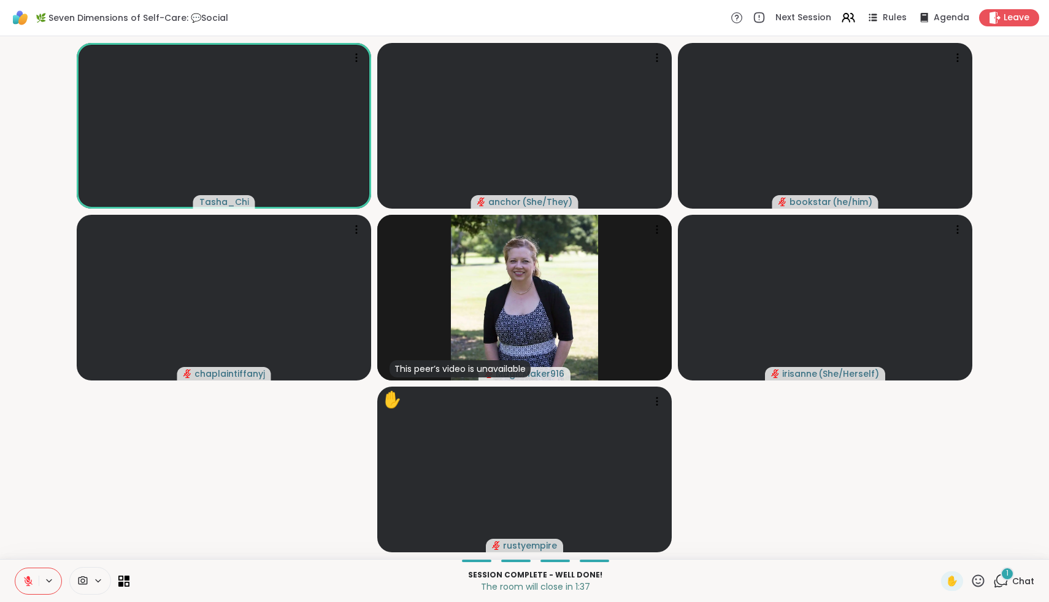
click at [551, 577] on span "1" at bounding box center [1007, 573] width 2 height 10
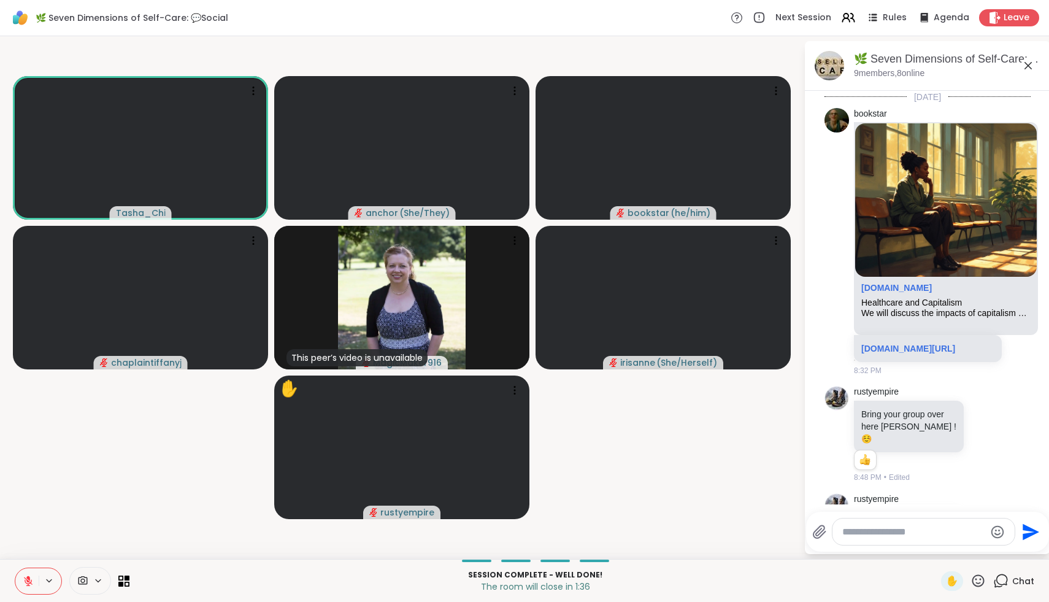
scroll to position [2058, 0]
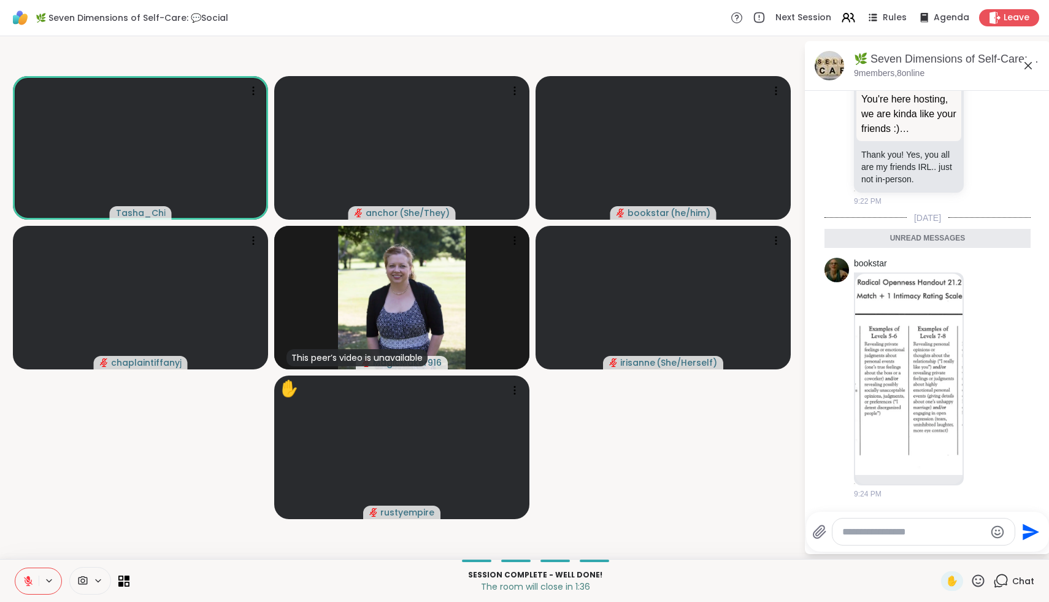
click at [551, 529] on textarea "Type your message" at bounding box center [913, 532] width 143 height 12
type textarea "**********"
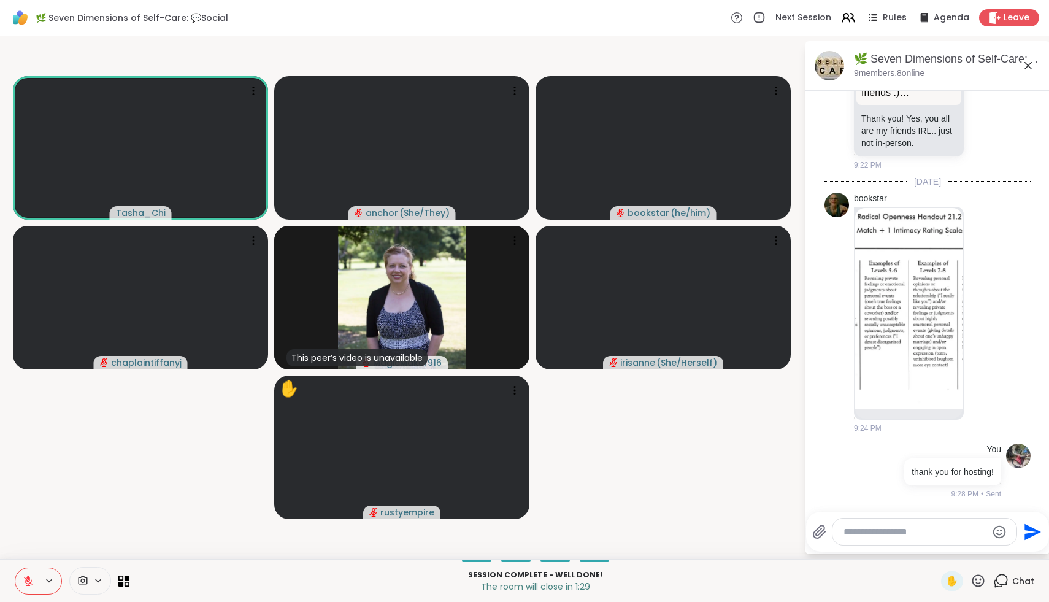
click at [551, 577] on icon at bounding box center [977, 580] width 15 height 15
click at [551, 551] on span "❤️" at bounding box center [942, 548] width 12 height 15
click at [551, 574] on icon at bounding box center [977, 580] width 15 height 15
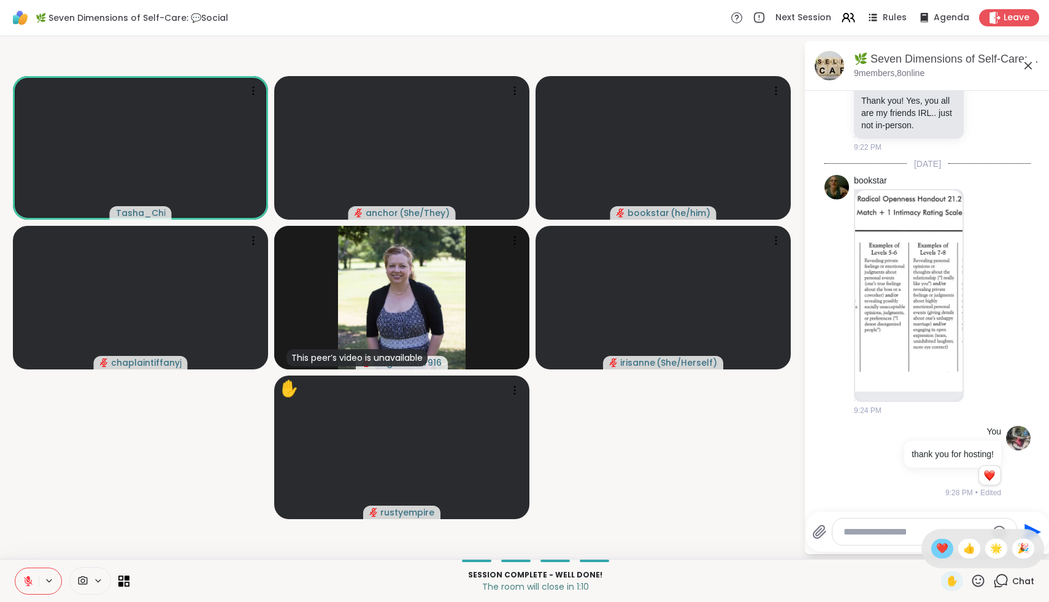
click at [551, 547] on span "❤️" at bounding box center [942, 548] width 12 height 15
click at [551, 577] on icon at bounding box center [977, 580] width 15 height 15
click at [551, 542] on div "✋ ❤️ 👍 🌟 🎉" at bounding box center [982, 548] width 123 height 39
click at [551, 577] on icon at bounding box center [977, 580] width 15 height 15
click at [551, 551] on span "🌟" at bounding box center [996, 548] width 12 height 15
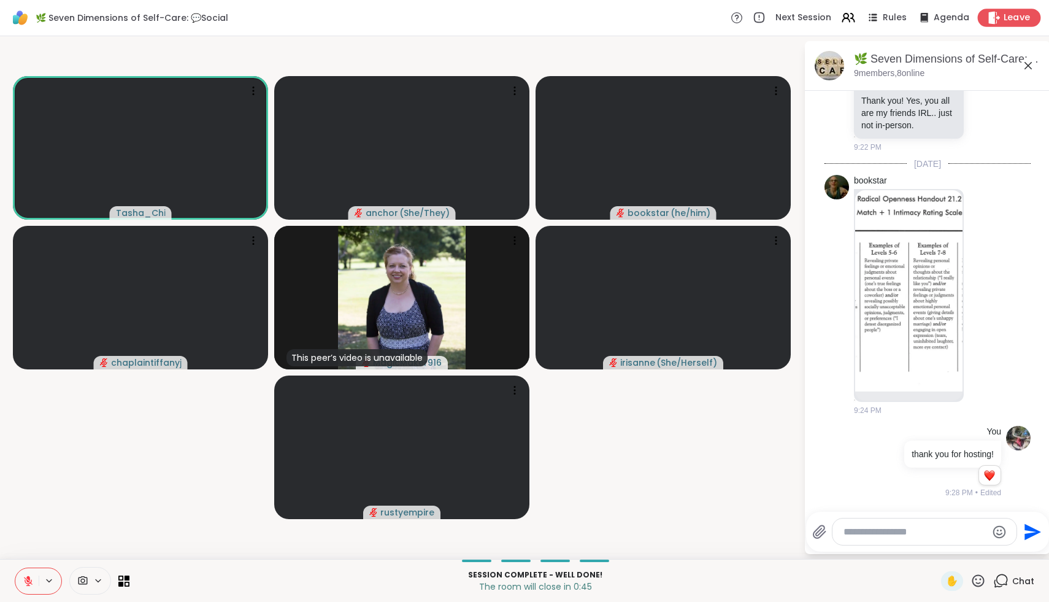
click at [551, 23] on span "Leave" at bounding box center [1017, 18] width 27 height 13
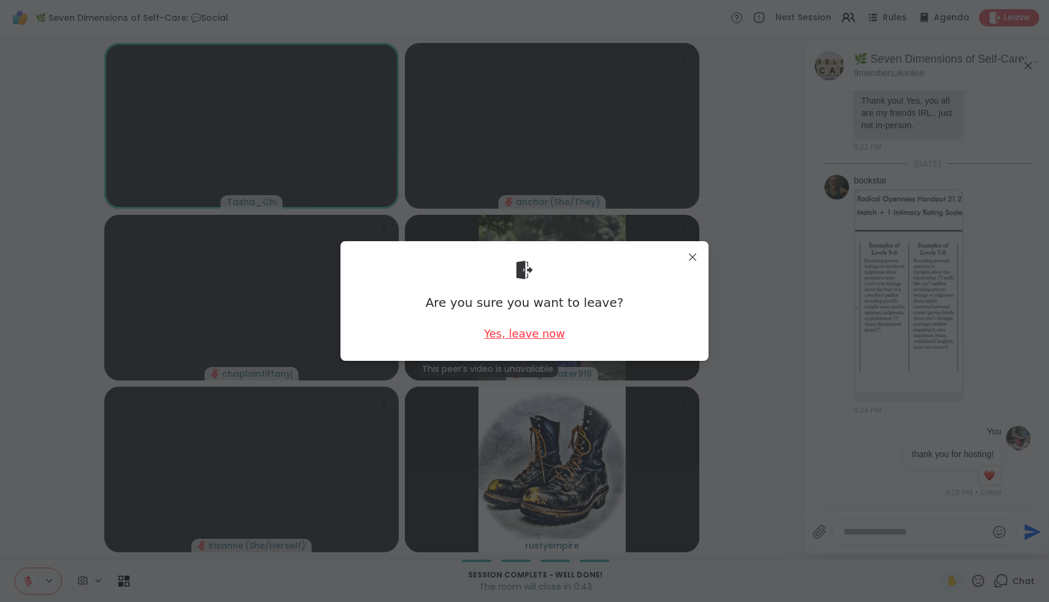
click at [525, 331] on div "Yes, leave now" at bounding box center [524, 333] width 81 height 15
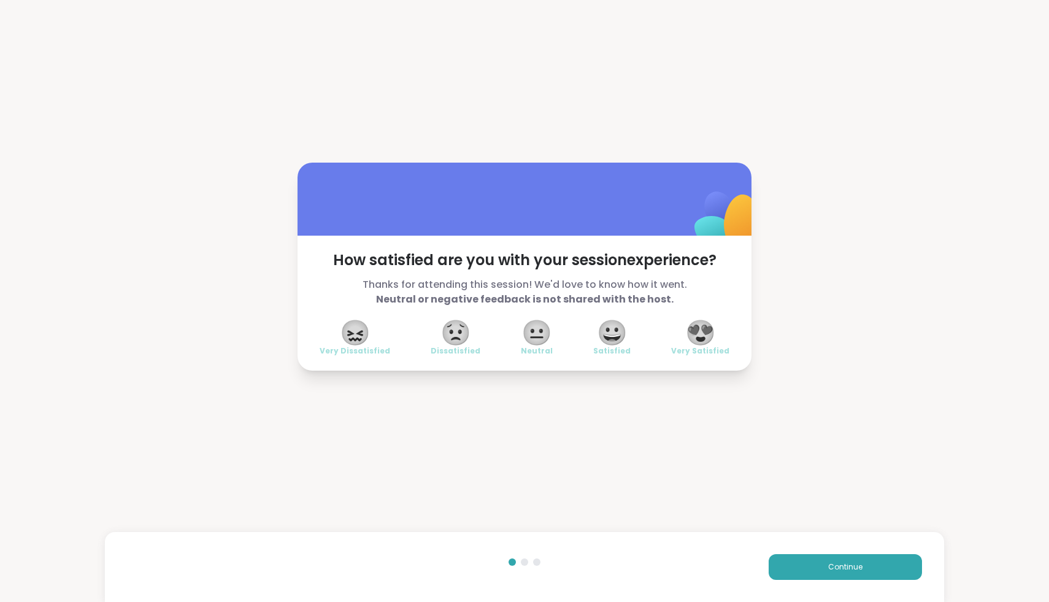
click at [551, 337] on span "😍" at bounding box center [700, 332] width 31 height 22
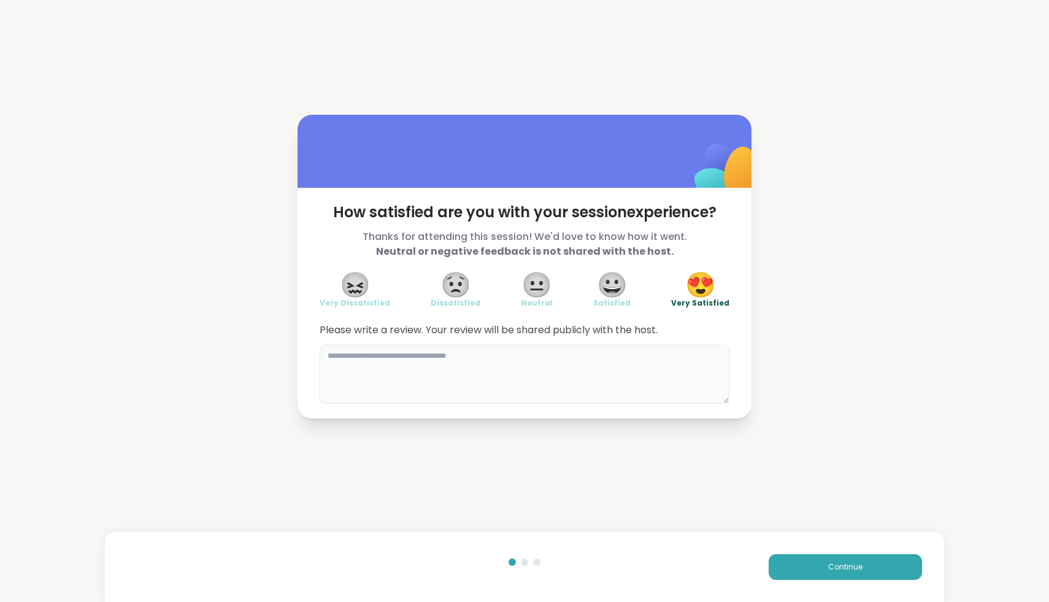
click at [551, 366] on textarea at bounding box center [525, 374] width 410 height 59
type textarea "**********"
click at [551, 573] on button "Continue" at bounding box center [845, 567] width 153 height 26
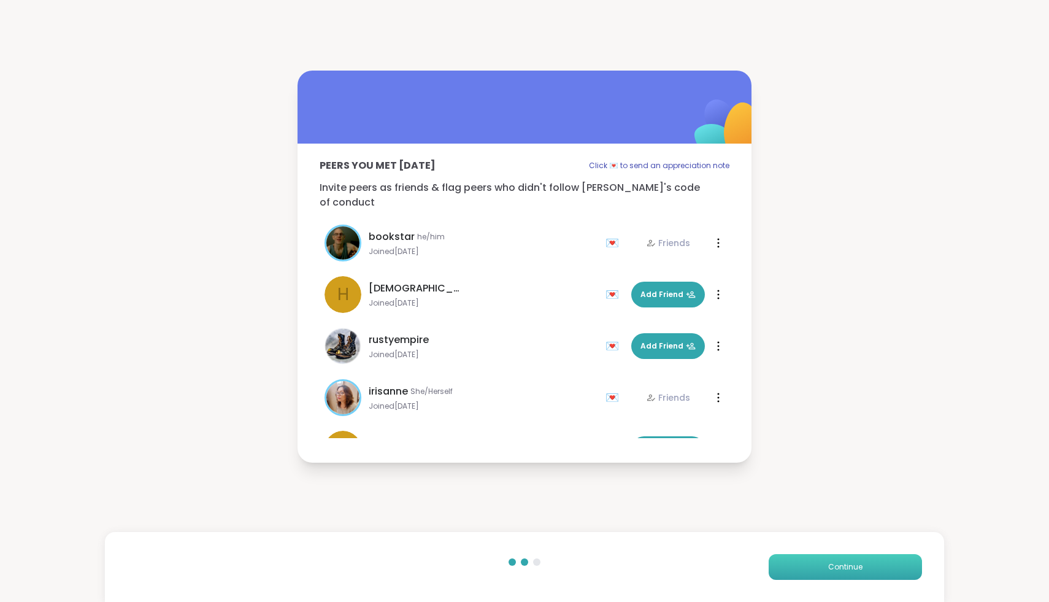
click at [551, 563] on button "Continue" at bounding box center [845, 567] width 153 height 26
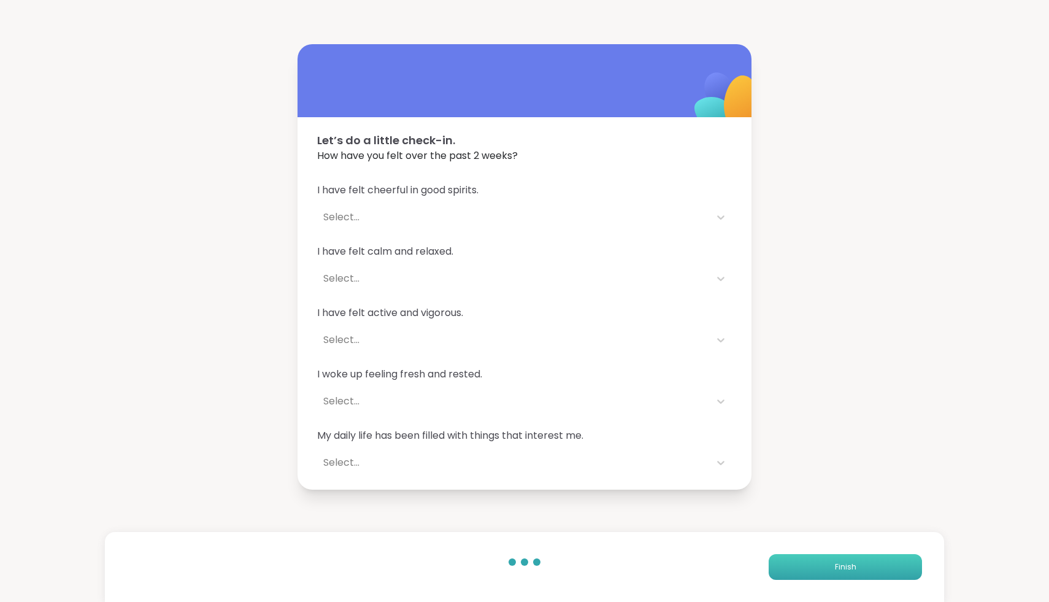
click at [551, 562] on button "Finish" at bounding box center [845, 567] width 153 height 26
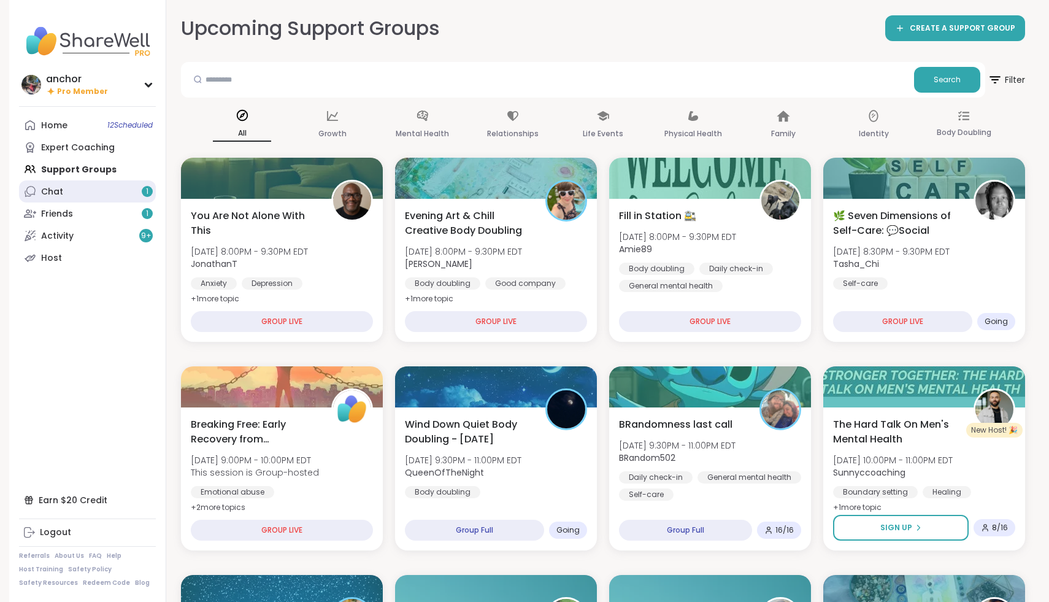
click at [97, 196] on link "Chat 1" at bounding box center [87, 191] width 137 height 22
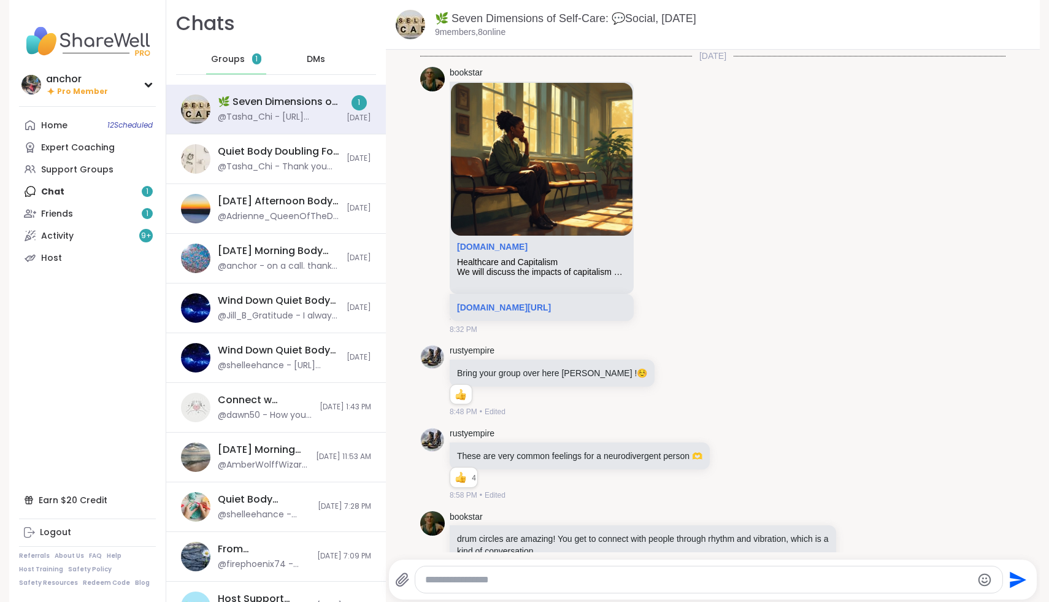
scroll to position [1892, 0]
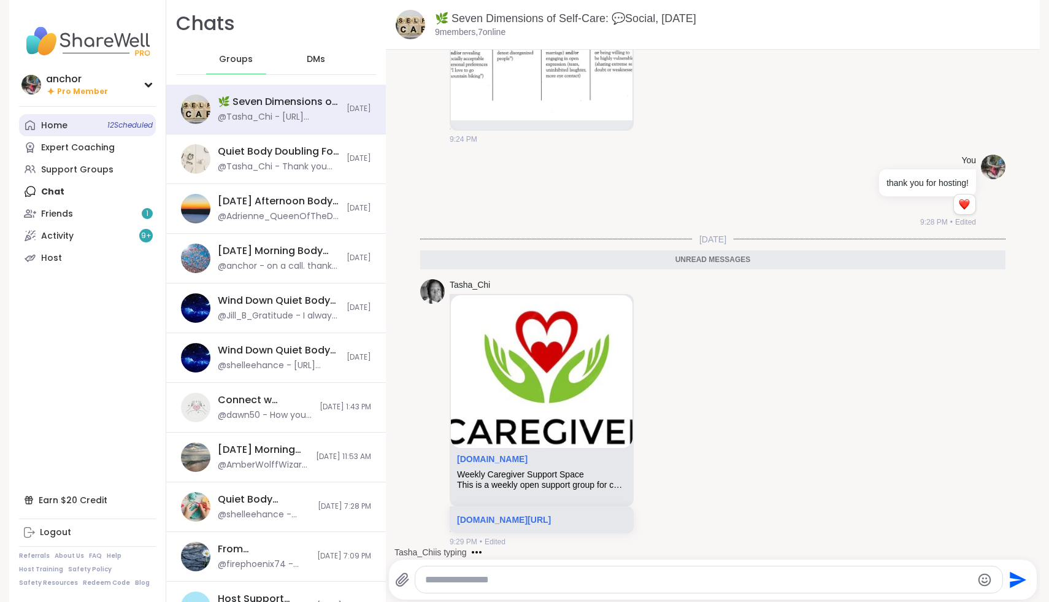
click at [64, 134] on link "Home 12 Scheduled" at bounding box center [87, 125] width 137 height 22
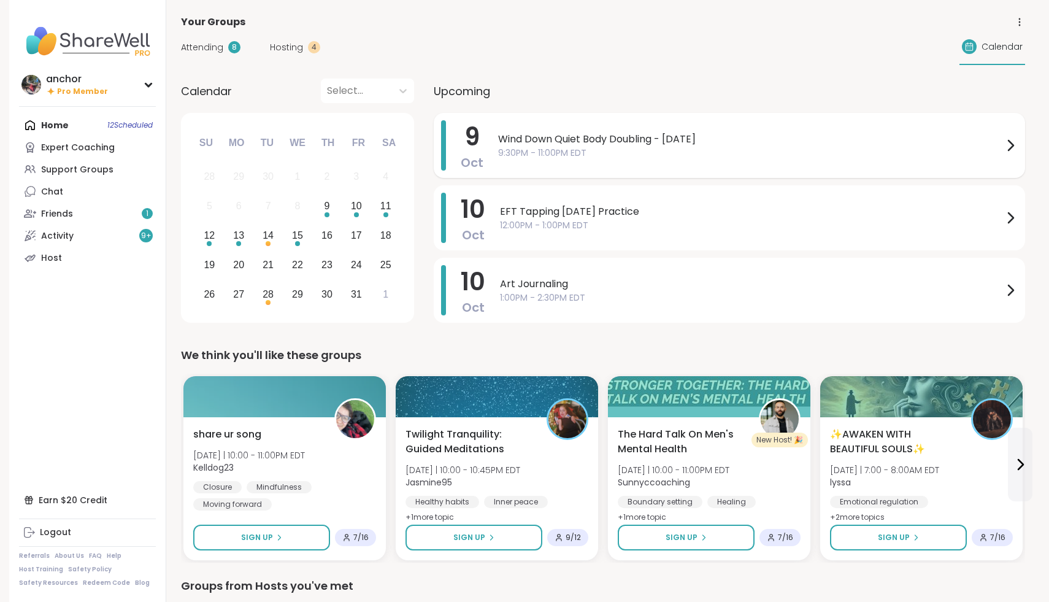
click at [551, 149] on span "9:30PM - 11:00PM EDT" at bounding box center [750, 153] width 505 height 13
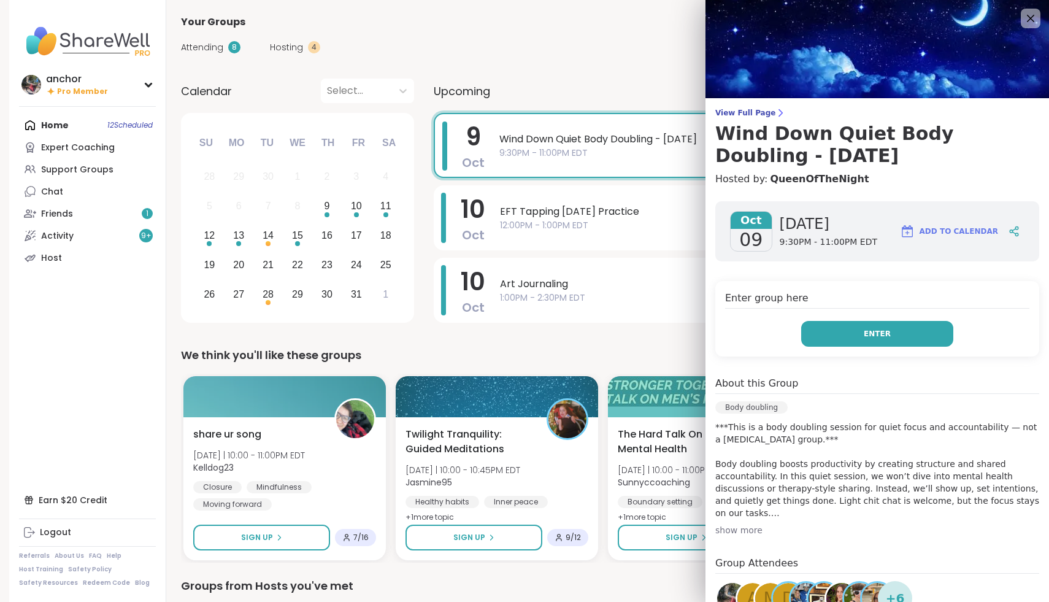
click at [551, 337] on button "Enter" at bounding box center [877, 334] width 152 height 26
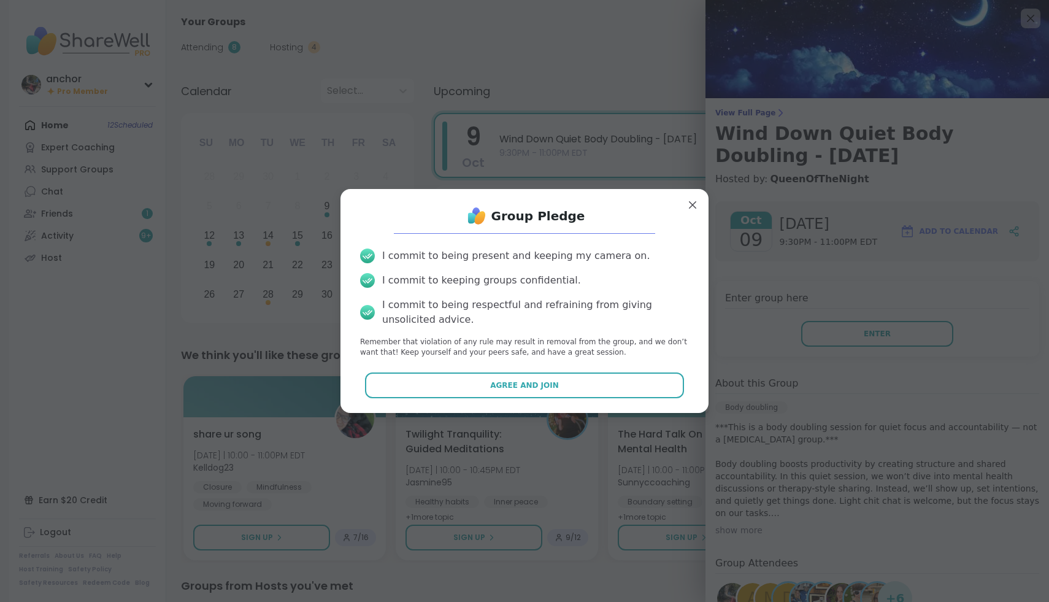
click at [503, 368] on div "Group Pledge I commit to being present and keeping my camera on. I commit to ke…" at bounding box center [524, 301] width 348 height 204
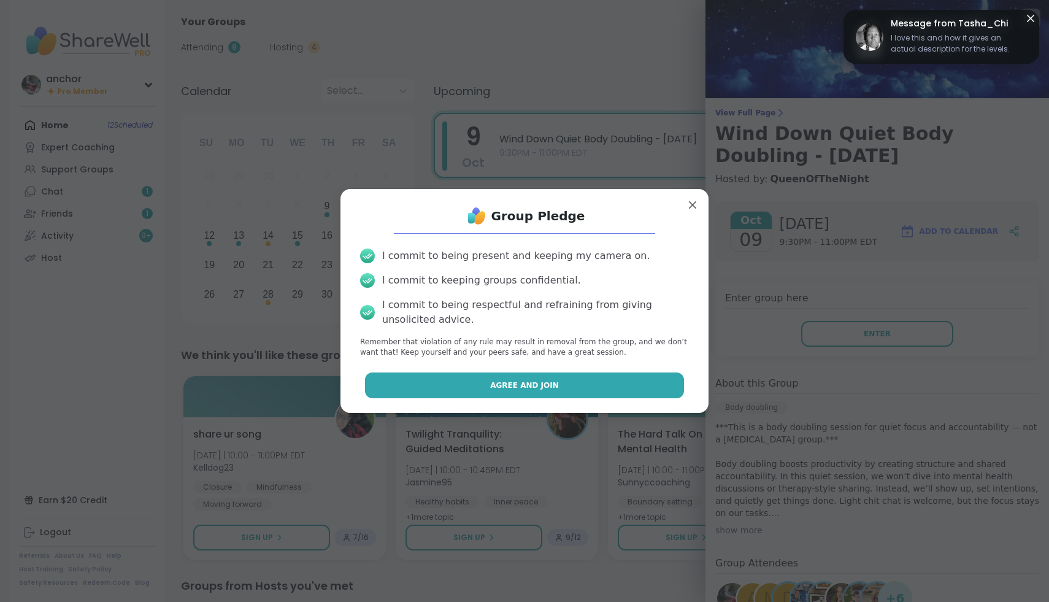
click at [504, 389] on span "Agree and Join" at bounding box center [524, 385] width 69 height 11
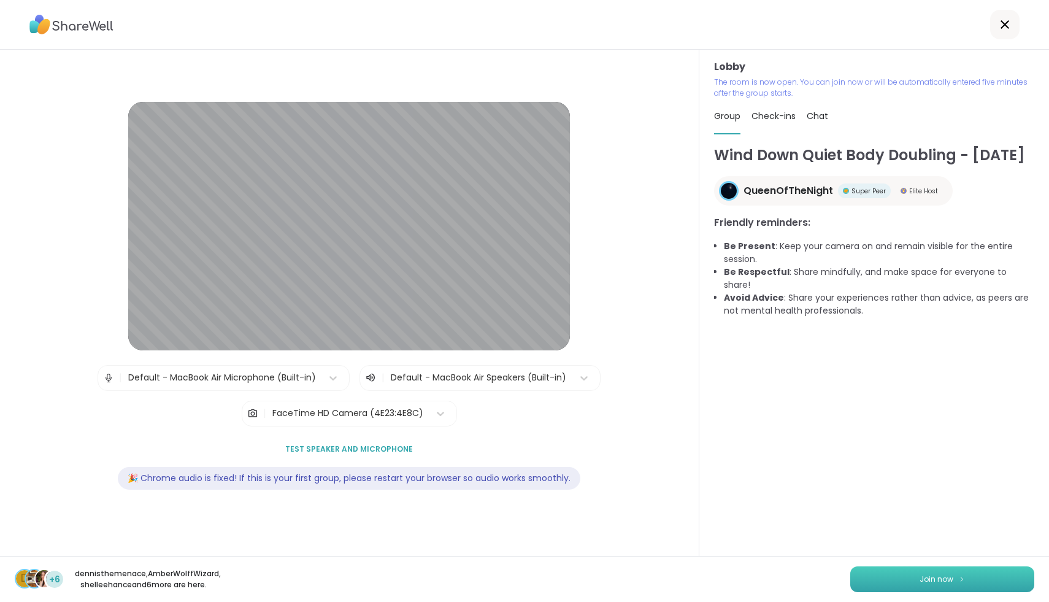
click at [551, 577] on button "Join now" at bounding box center [942, 579] width 184 height 26
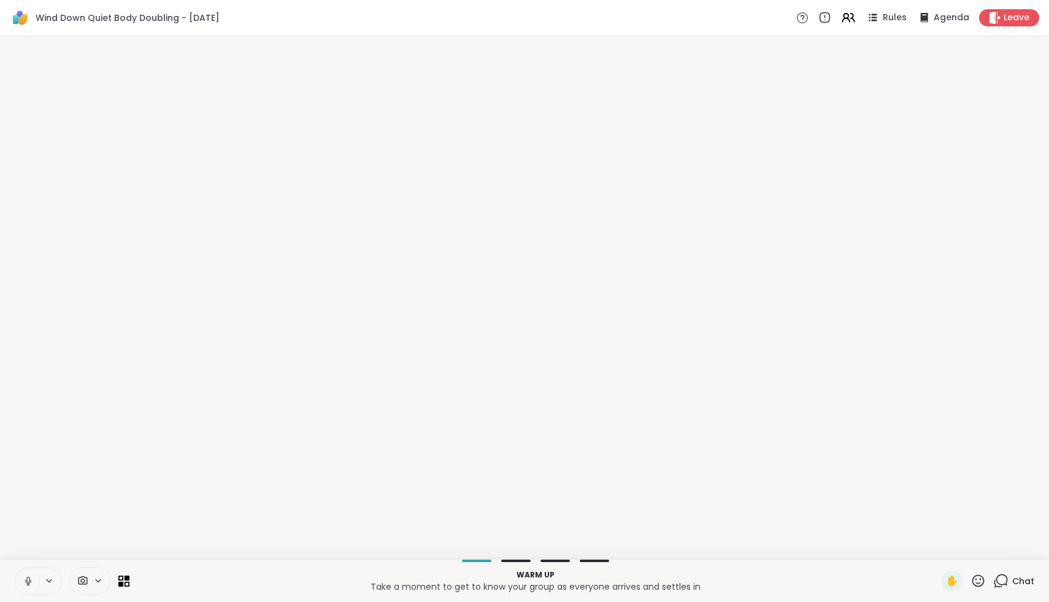
click at [23, 577] on icon at bounding box center [28, 580] width 11 height 11
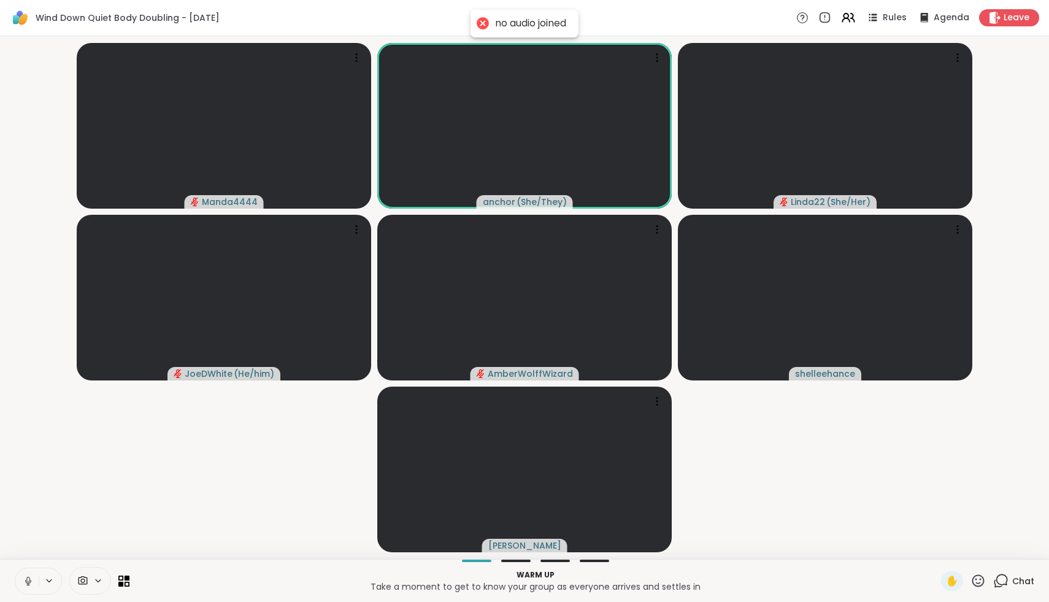
click at [28, 577] on icon at bounding box center [28, 580] width 11 height 11
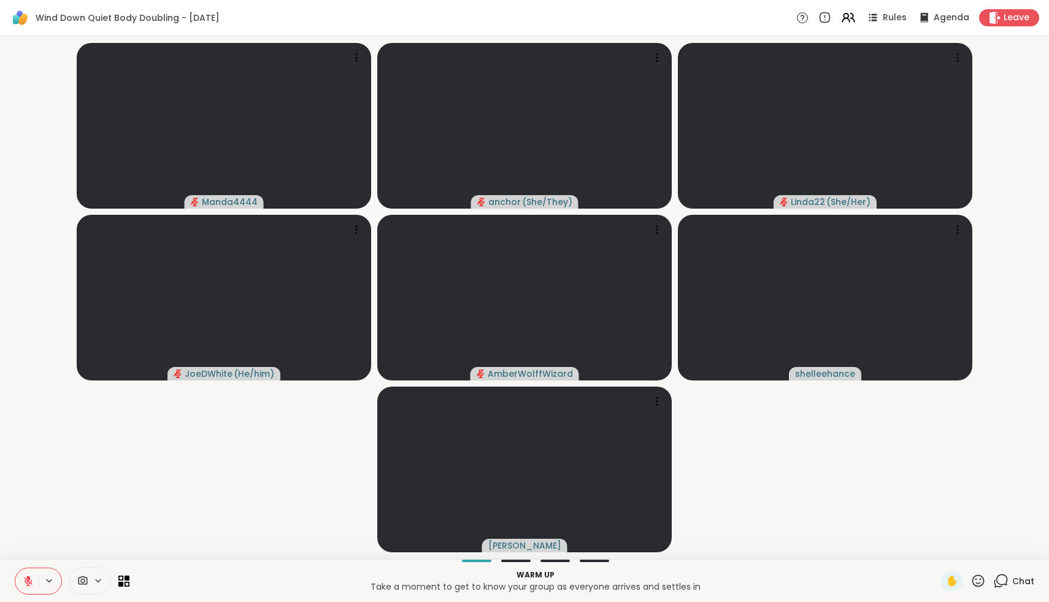
click at [85, 577] on icon at bounding box center [83, 580] width 9 height 9
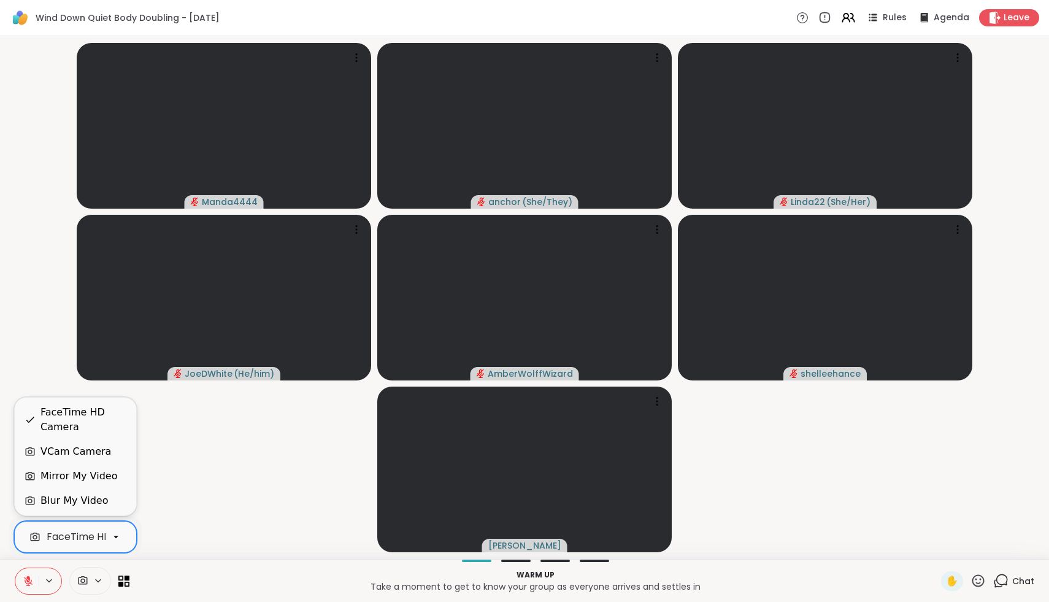
click at [75, 543] on div "FaceTime HD Camera" at bounding box center [100, 536] width 107 height 15
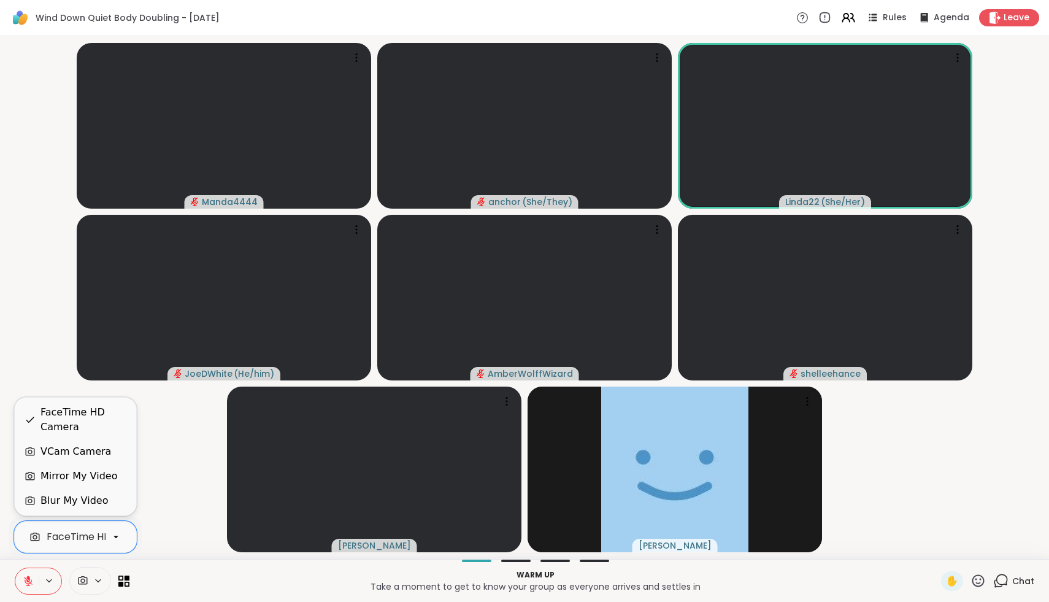
drag, startPoint x: 74, startPoint y: 451, endPoint x: 104, endPoint y: 452, distance: 30.1
click at [102, 453] on div "VCam Camera" at bounding box center [75, 451] width 71 height 15
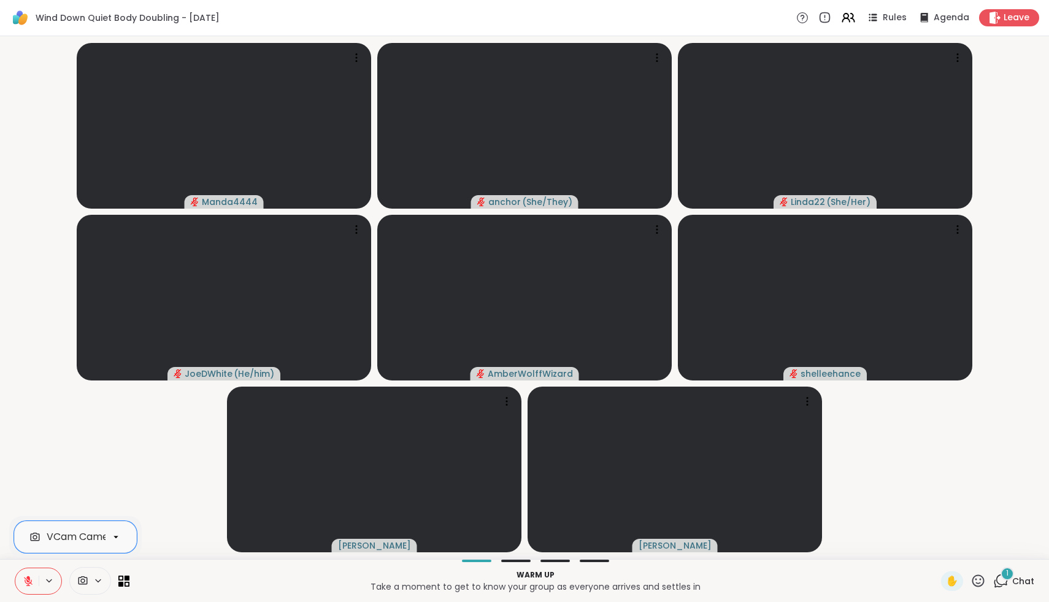
click at [551, 577] on span "Chat" at bounding box center [1023, 581] width 22 height 12
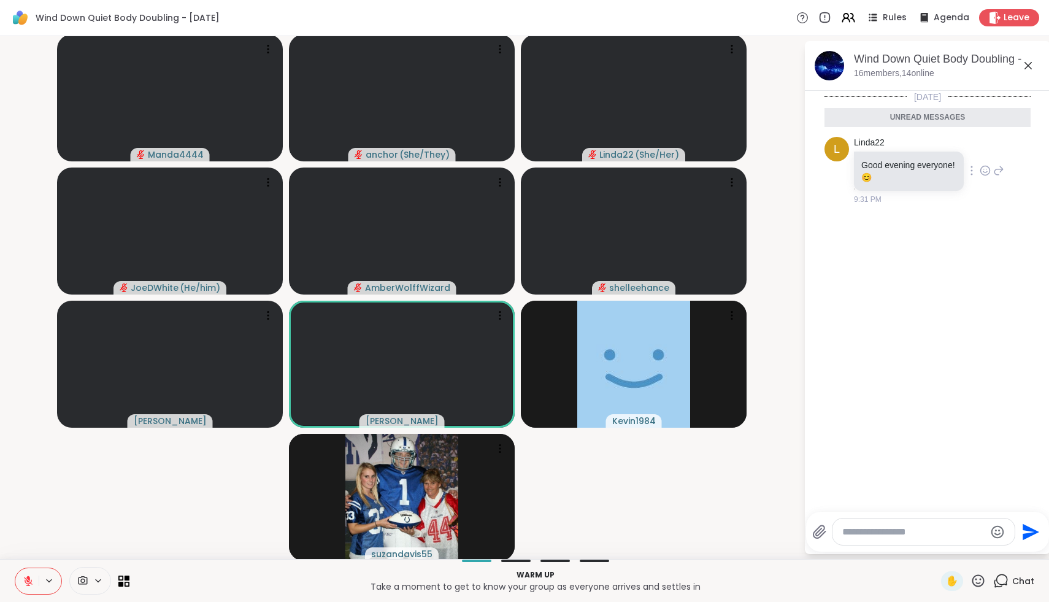
click at [551, 173] on icon at bounding box center [985, 170] width 11 height 12
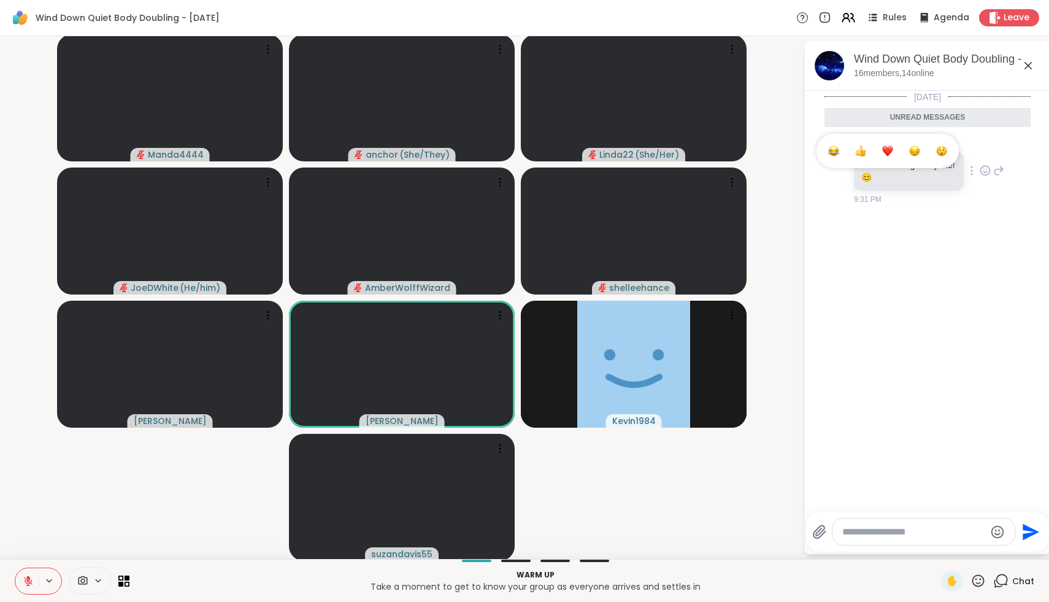
click at [551, 146] on div "Select Reaction: Heart" at bounding box center [887, 150] width 11 height 11
click at [551, 178] on icon at bounding box center [999, 179] width 9 height 9
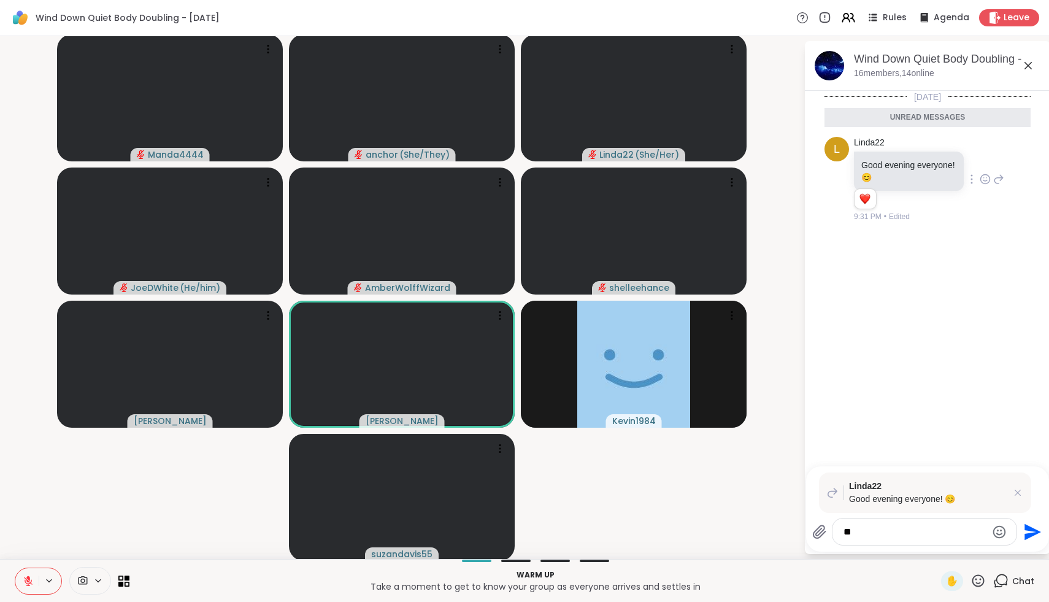
type textarea "*"
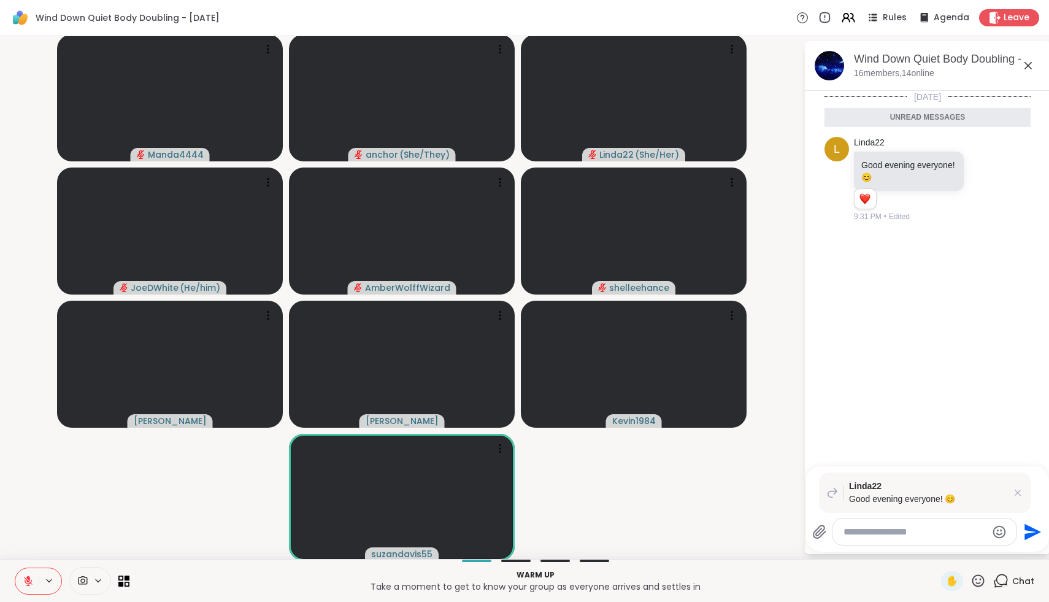
click at [551, 577] on icon at bounding box center [978, 580] width 12 height 12
click at [551, 549] on span "❤️" at bounding box center [942, 548] width 12 height 15
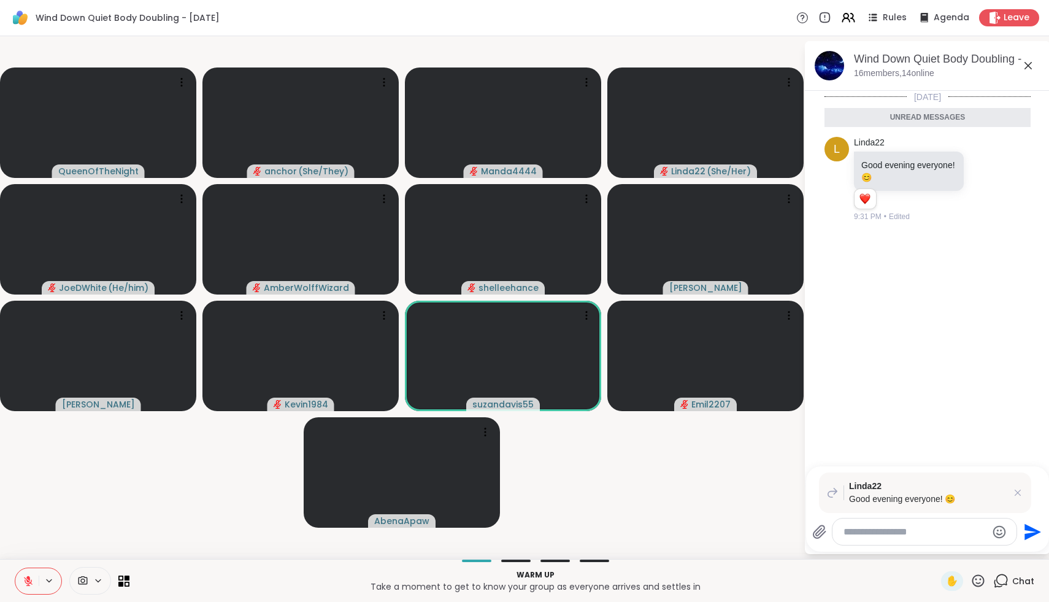
click at [551, 577] on icon at bounding box center [977, 580] width 15 height 15
click at [551, 546] on div "❤️" at bounding box center [942, 549] width 22 height 20
click at [551, 492] on icon at bounding box center [1018, 493] width 6 height 6
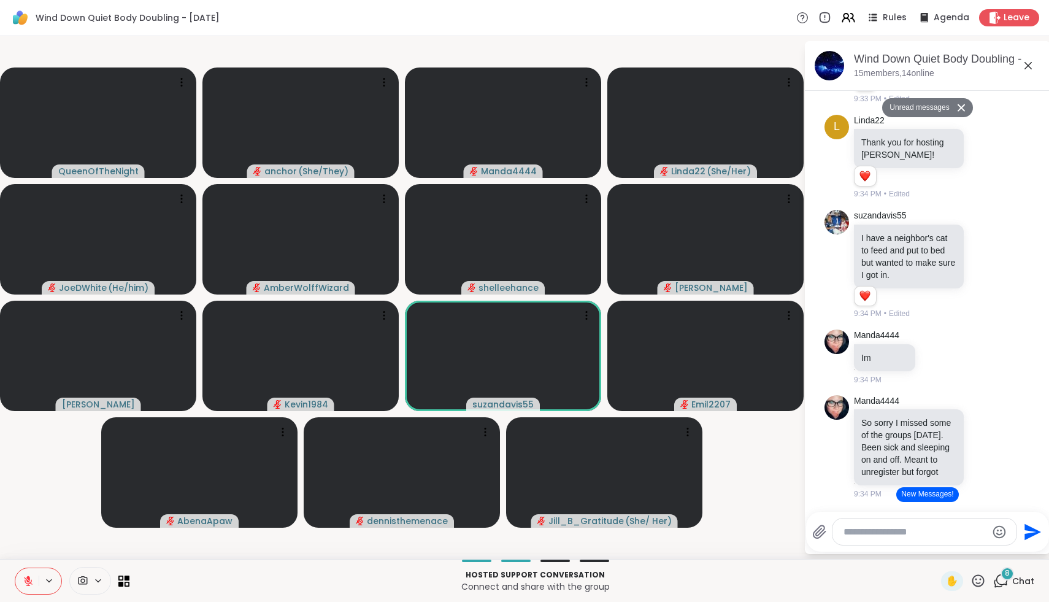
scroll to position [172, 0]
click at [551, 577] on icon at bounding box center [977, 580] width 15 height 15
click at [551, 547] on span "❤️" at bounding box center [942, 548] width 12 height 15
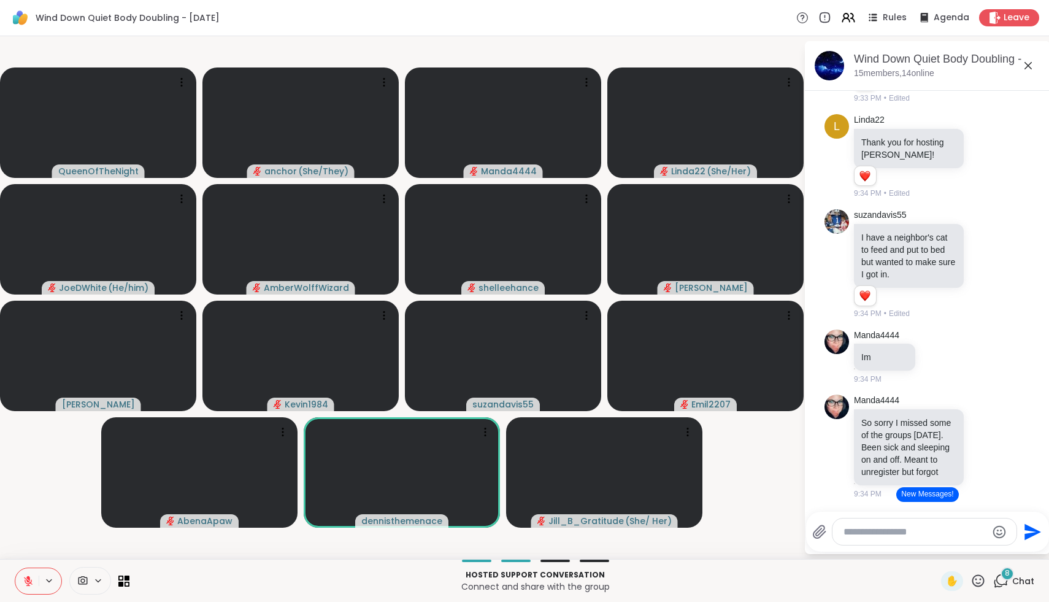
click at [551, 577] on icon at bounding box center [977, 580] width 15 height 15
click at [551, 552] on span "❤️" at bounding box center [942, 548] width 12 height 15
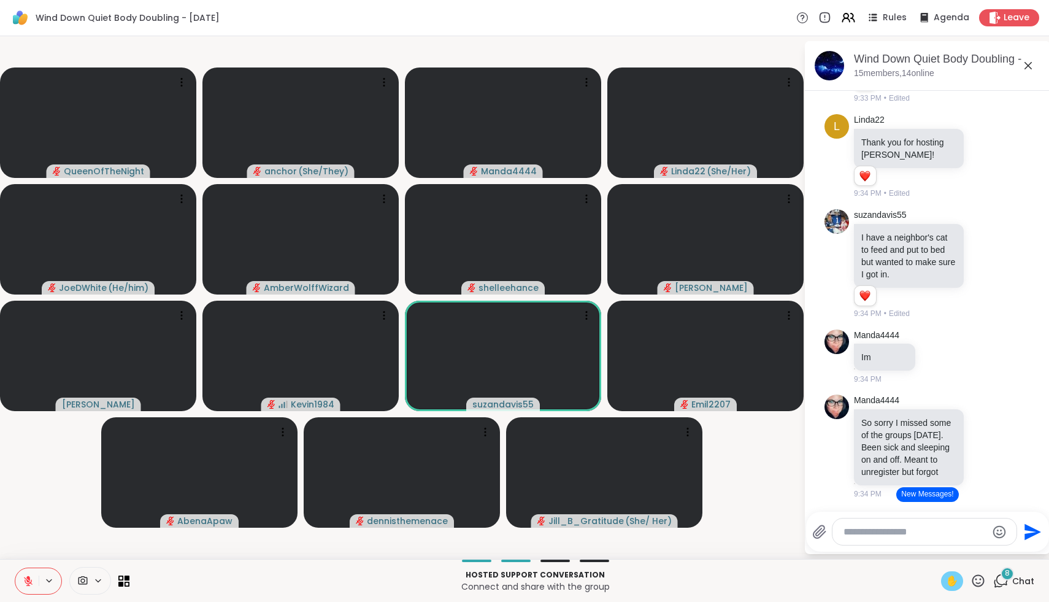
click at [551, 577] on span "✋" at bounding box center [952, 581] width 12 height 15
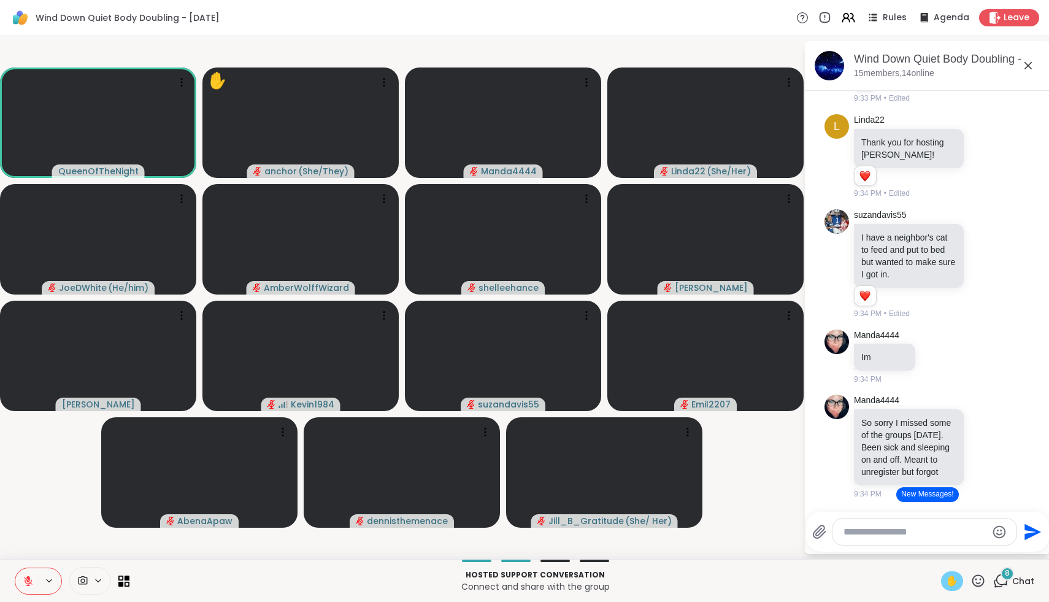
drag, startPoint x: 29, startPoint y: 582, endPoint x: 40, endPoint y: 531, distance: 52.0
click at [40, 531] on div "Wind Down Quiet Body Doubling - [DATE] Rules Agenda Leave QueenOfTheNight ✋ anc…" at bounding box center [524, 301] width 1049 height 602
drag, startPoint x: 33, startPoint y: 579, endPoint x: 33, endPoint y: 572, distance: 7.4
click at [33, 577] on icon at bounding box center [28, 580] width 11 height 11
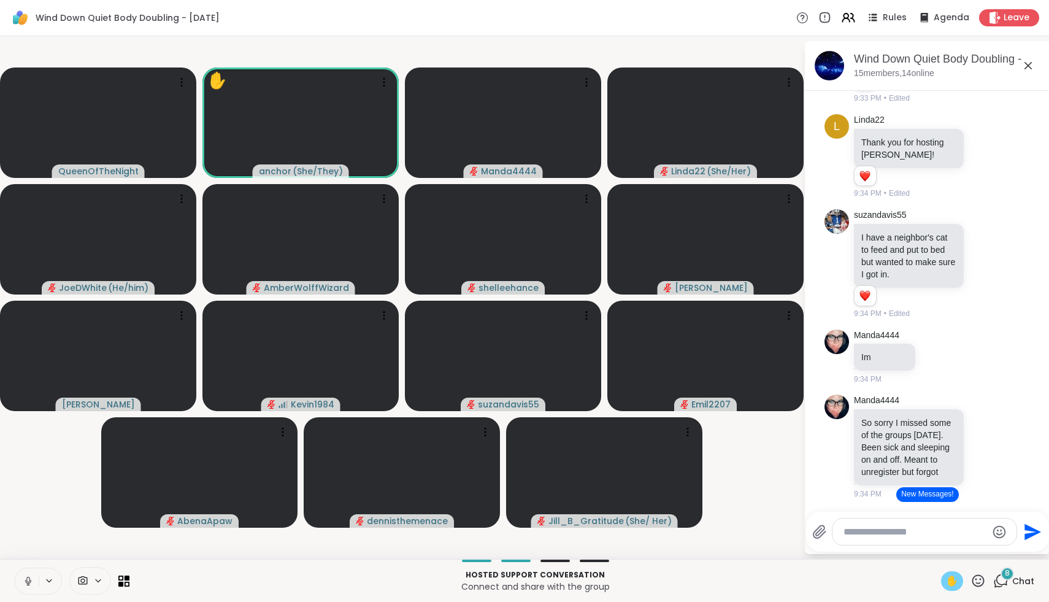
click at [0, 577] on div "Hosted support conversation Connect and share with the group ✋ 8 Chat" at bounding box center [524, 580] width 1049 height 43
click at [20, 577] on button at bounding box center [26, 581] width 23 height 26
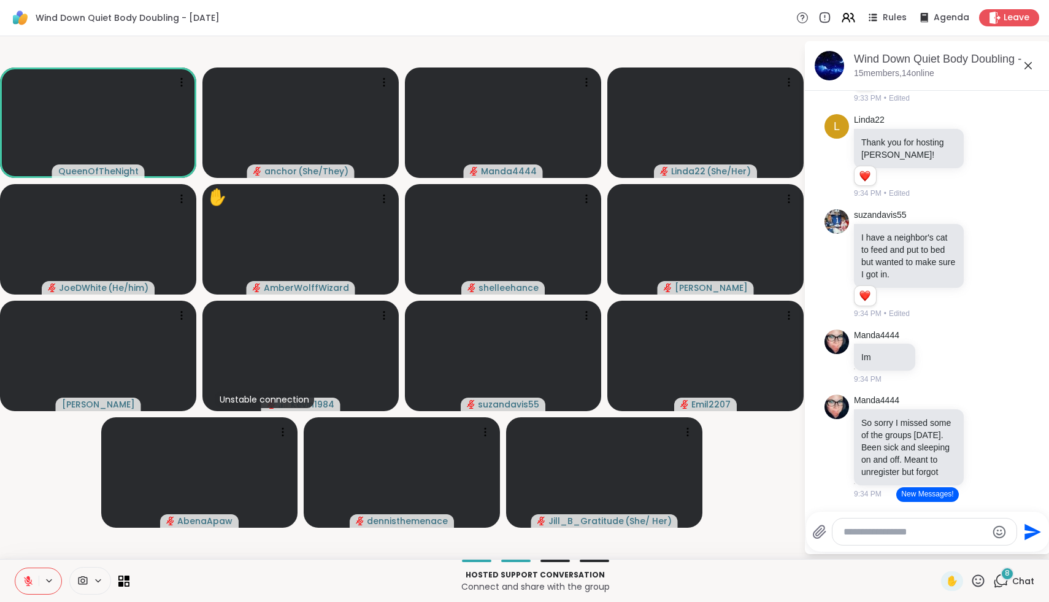
click at [551, 577] on icon at bounding box center [977, 580] width 15 height 15
click at [551, 550] on span "🌟" at bounding box center [996, 548] width 12 height 15
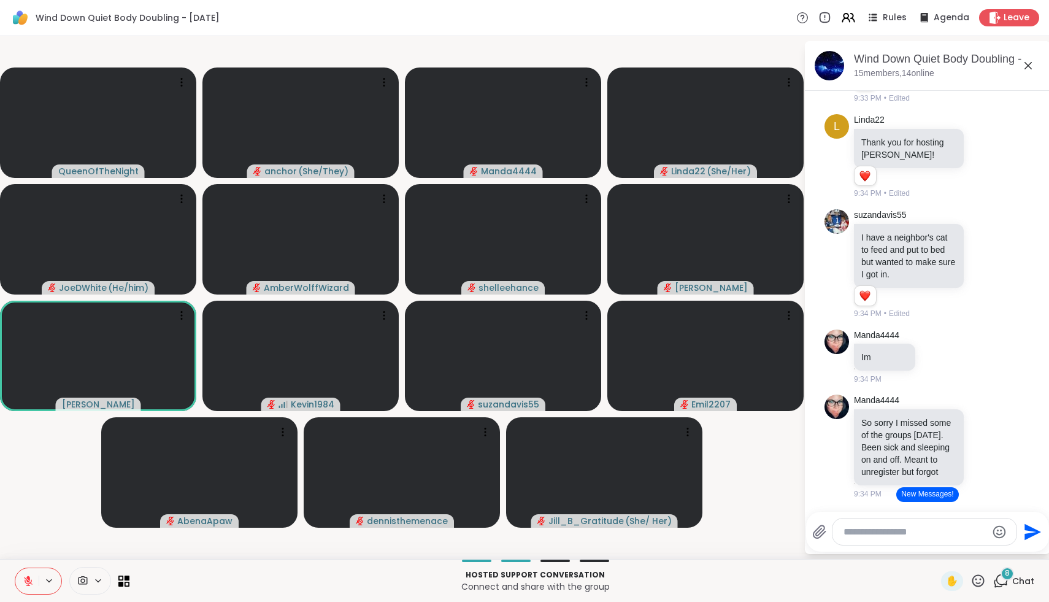
click at [551, 576] on icon at bounding box center [977, 580] width 15 height 15
click at [551, 577] on div "8" at bounding box center [1007, 573] width 13 height 13
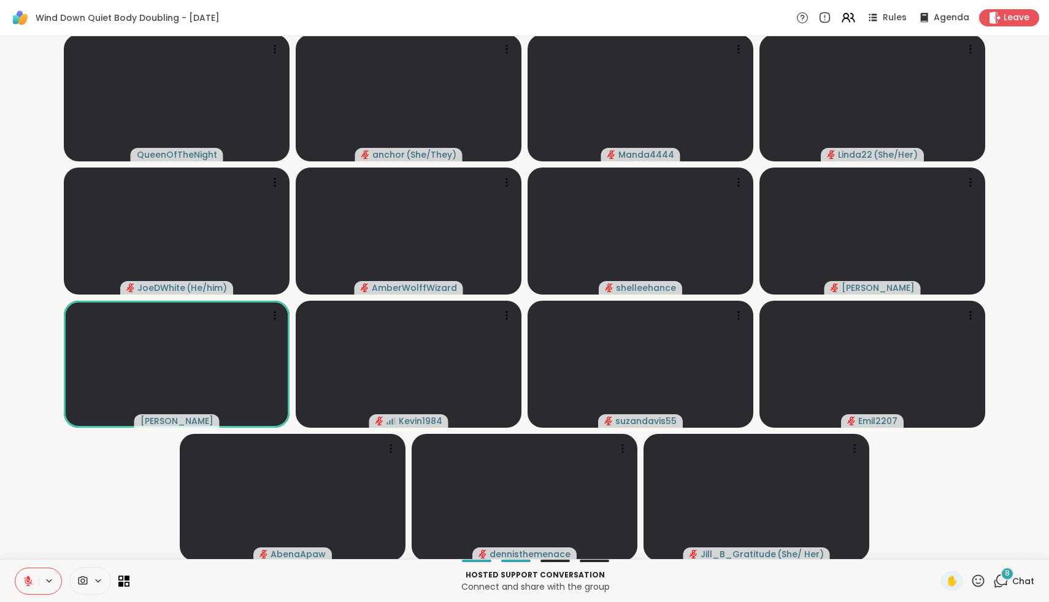
click at [551, 577] on span "8" at bounding box center [1007, 573] width 5 height 10
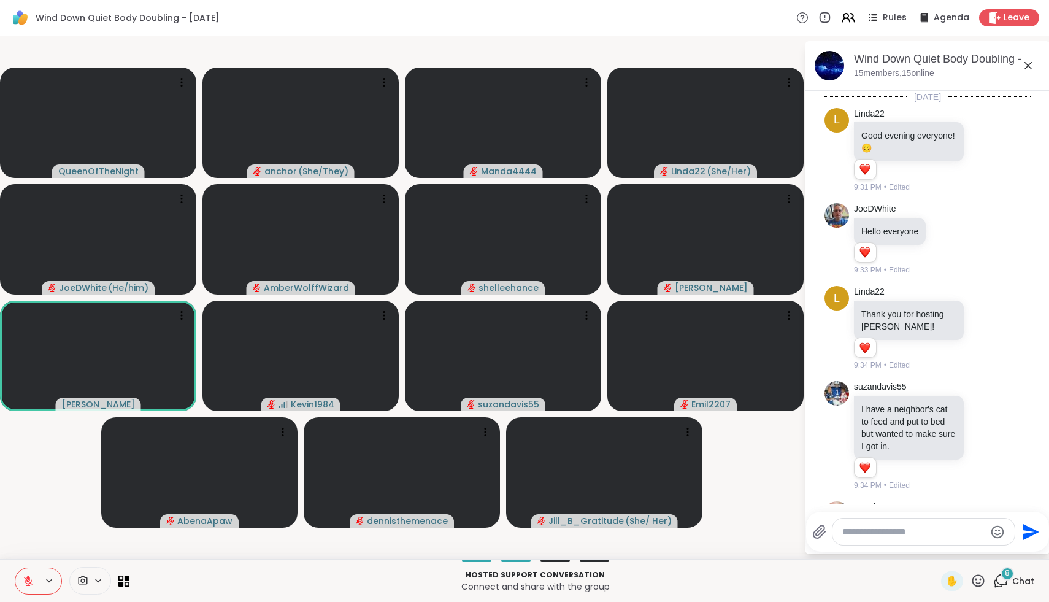
scroll to position [791, 0]
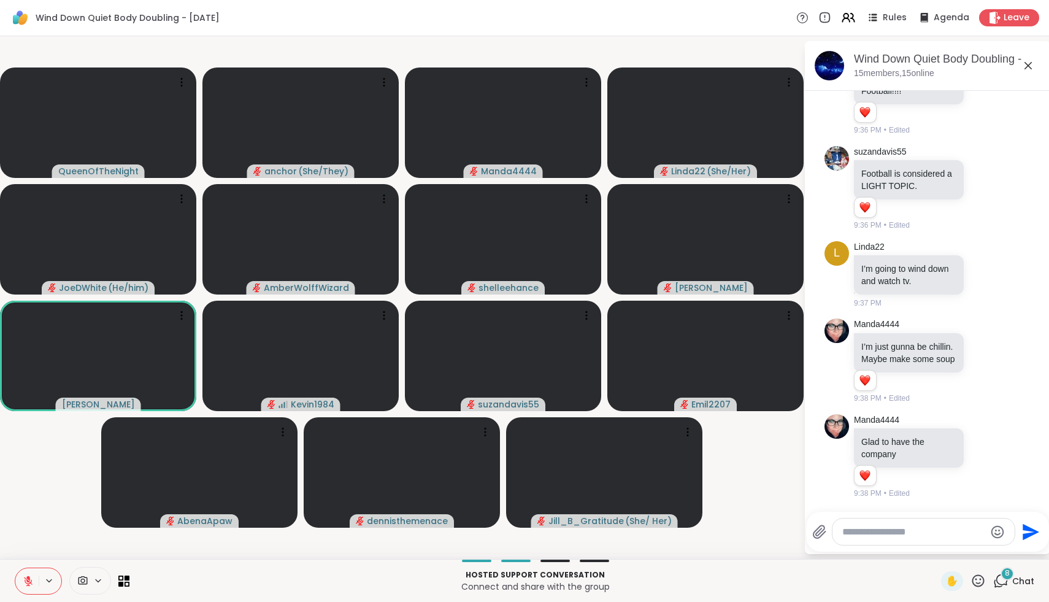
click at [551, 577] on icon at bounding box center [978, 580] width 12 height 12
click at [551, 551] on span "🌟" at bounding box center [996, 548] width 12 height 15
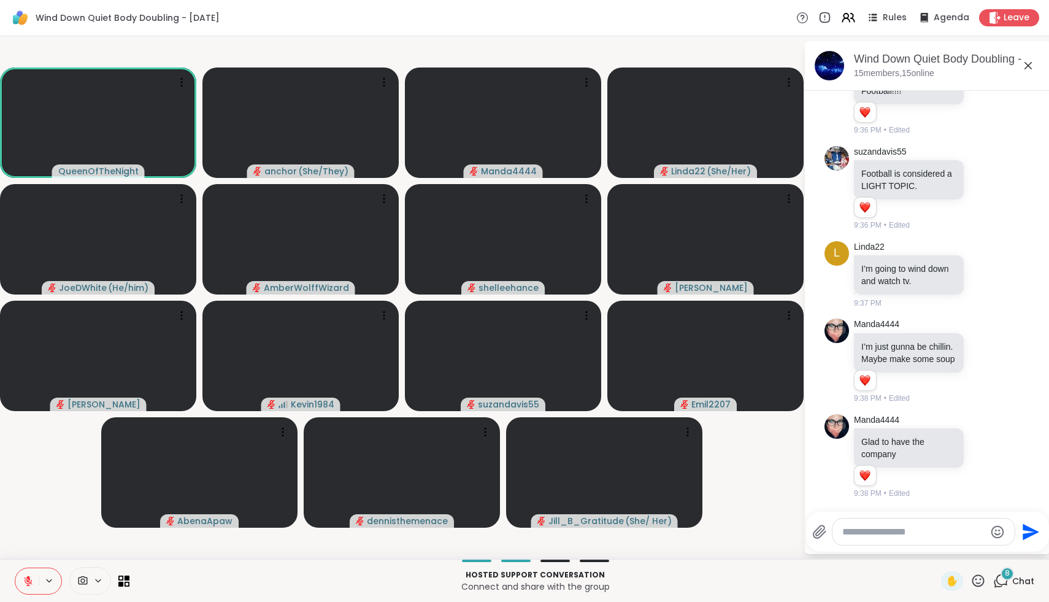
click at [551, 577] on icon at bounding box center [977, 580] width 15 height 15
click at [551, 546] on span "🌟" at bounding box center [996, 548] width 12 height 15
